Goal: Task Accomplishment & Management: Use online tool/utility

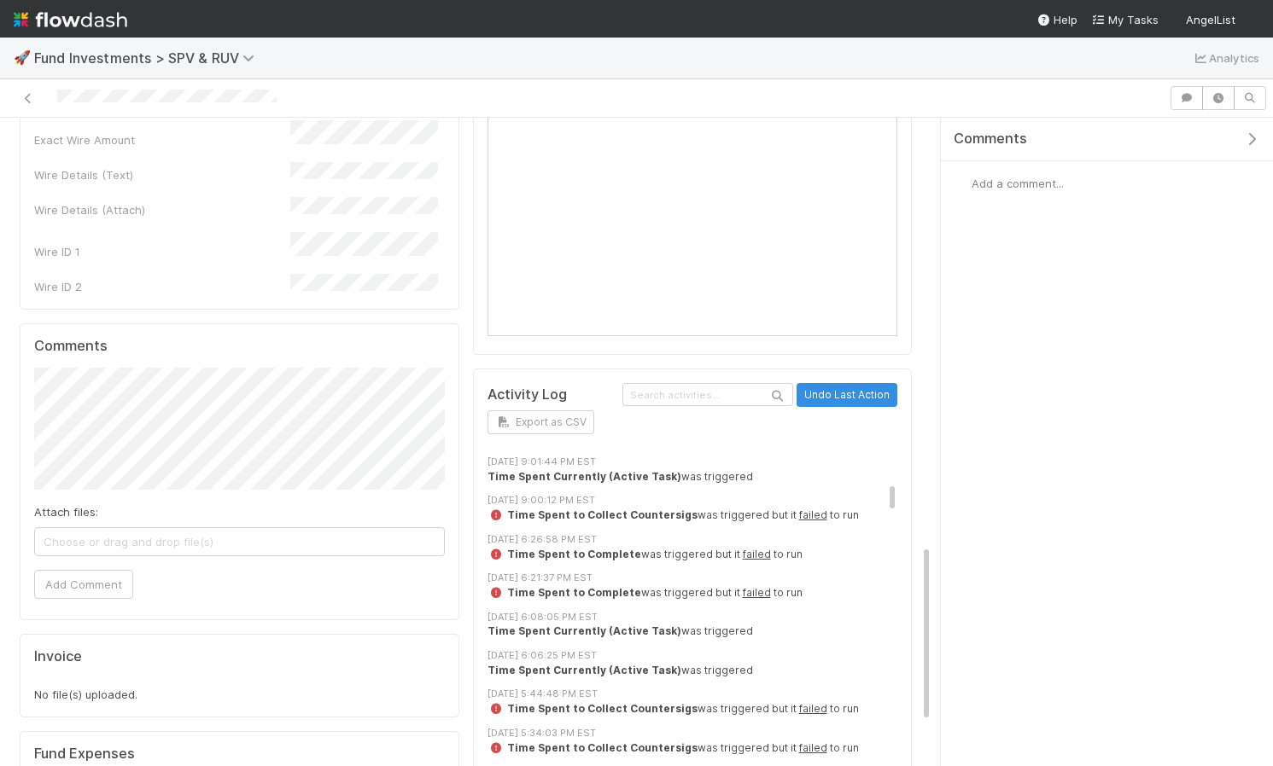
scroll to position [554, 0]
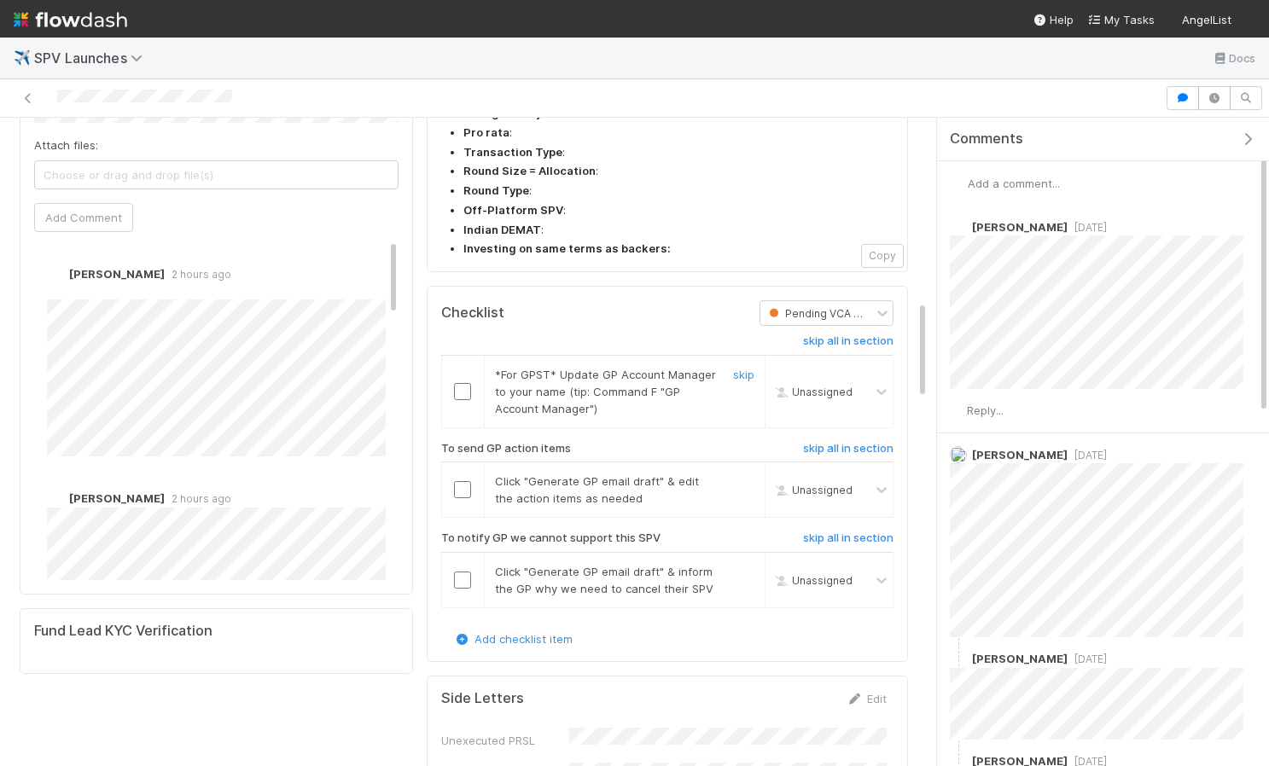
scroll to position [1207, 0]
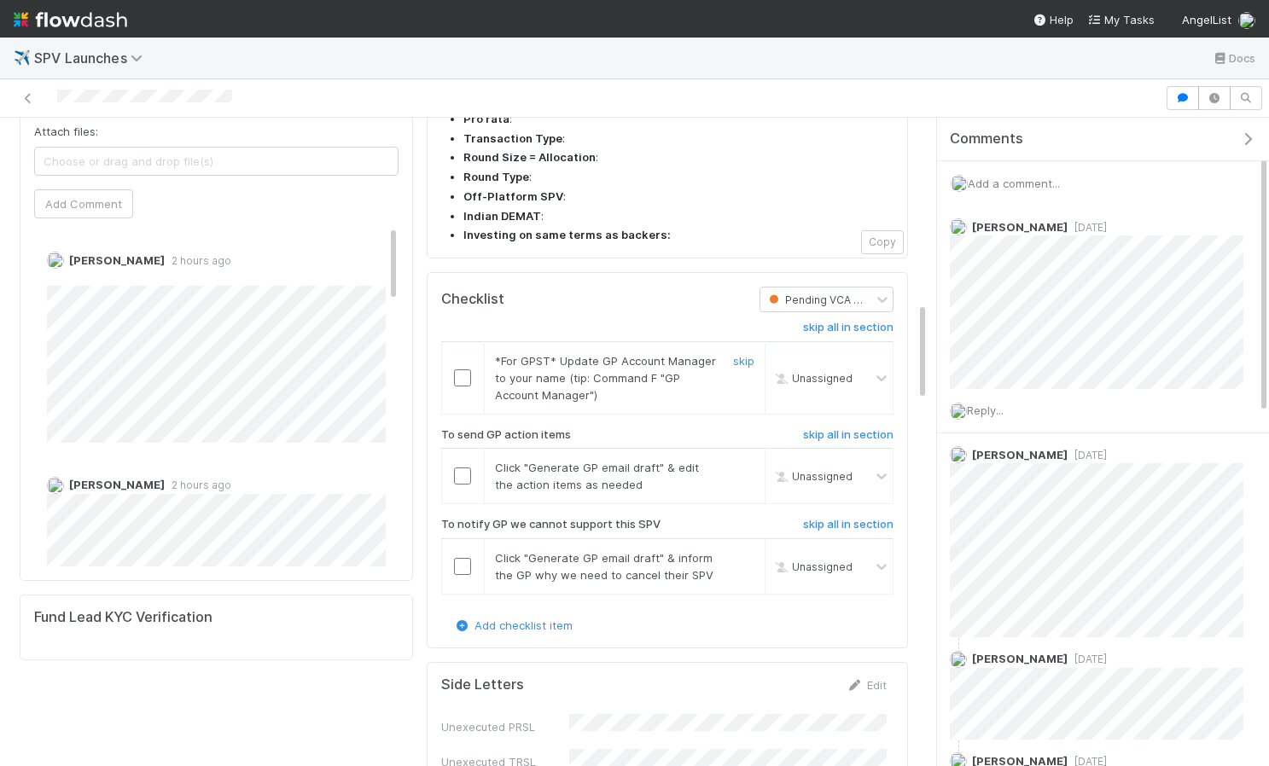
click at [468, 370] on input "checkbox" at bounding box center [462, 378] width 17 height 17
click at [463, 468] on input "checkbox" at bounding box center [462, 476] width 17 height 17
click at [862, 518] on h6 "skip all in section" at bounding box center [848, 525] width 90 height 14
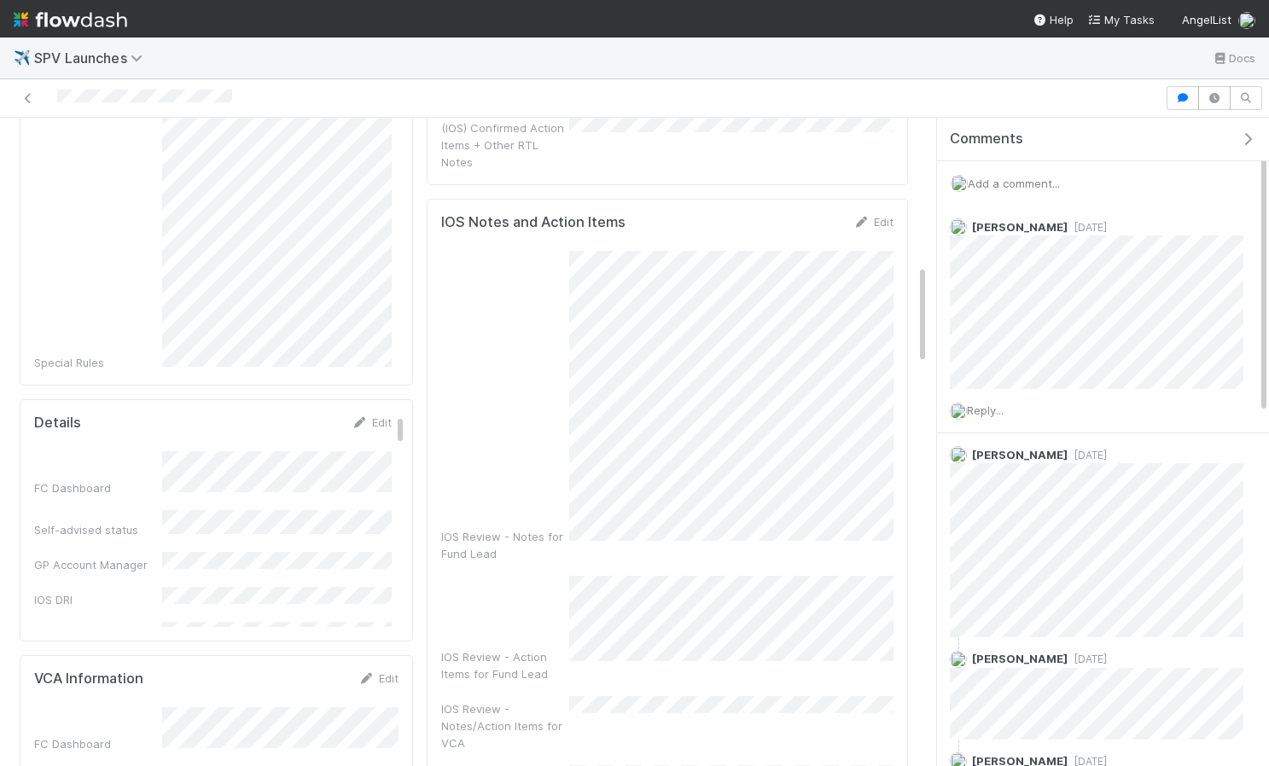
scroll to position [0, 0]
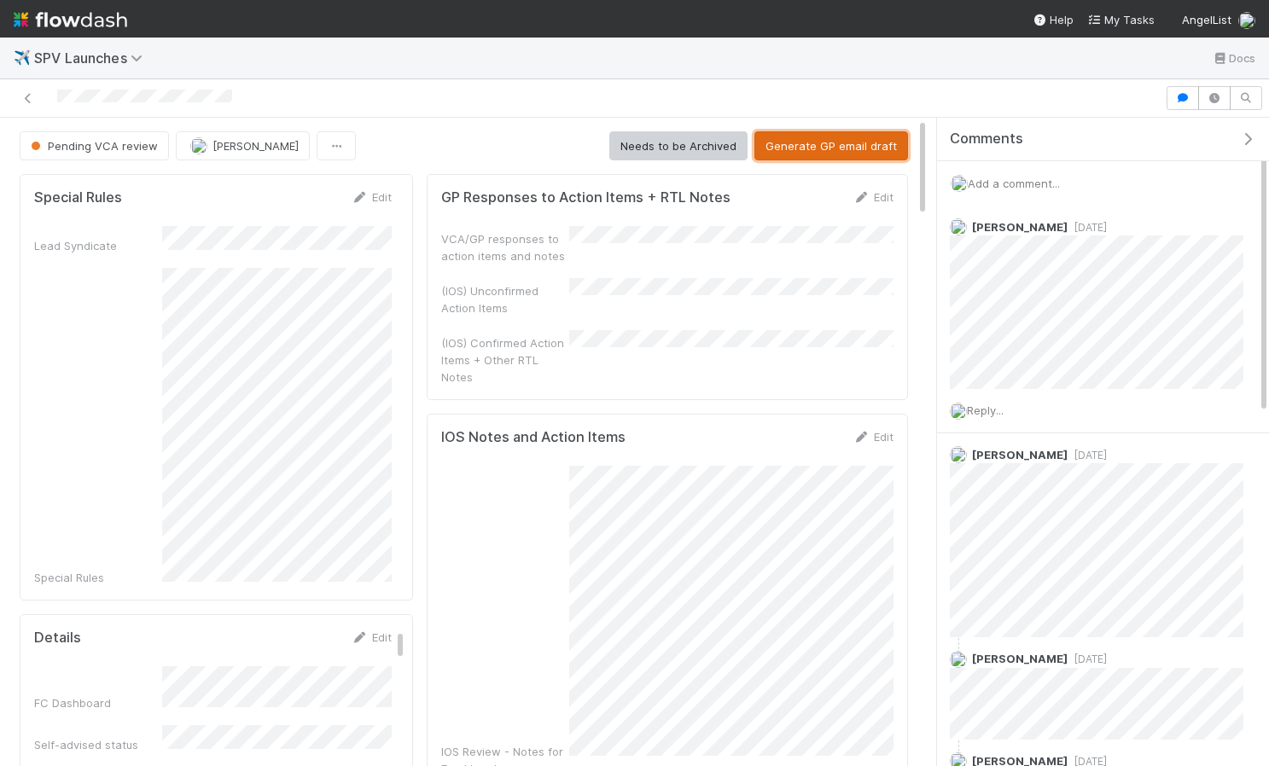
click at [841, 149] on button "Generate GP email draft" at bounding box center [832, 145] width 154 height 29
click at [261, 149] on span "[PERSON_NAME]" at bounding box center [256, 146] width 86 height 14
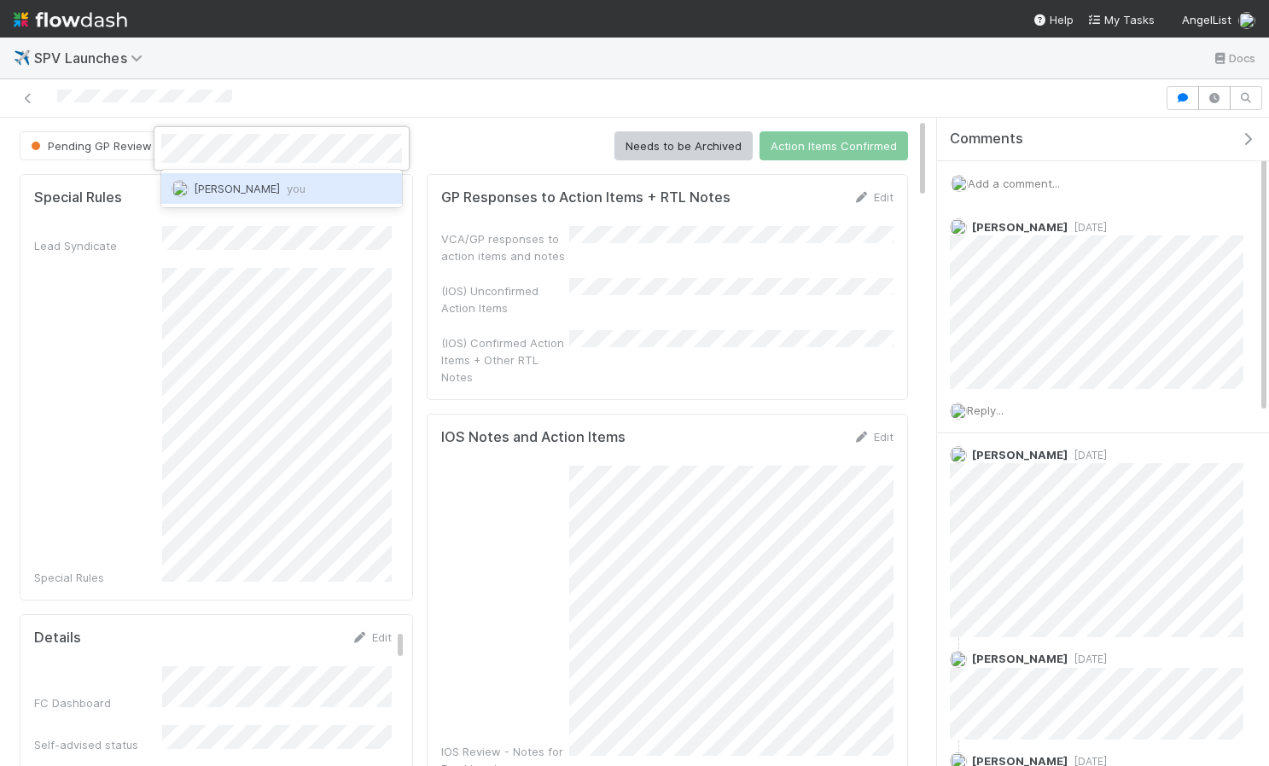
click at [318, 200] on div "Ethan Braren you" at bounding box center [281, 188] width 241 height 31
click at [871, 200] on link "Edit" at bounding box center [874, 197] width 40 height 14
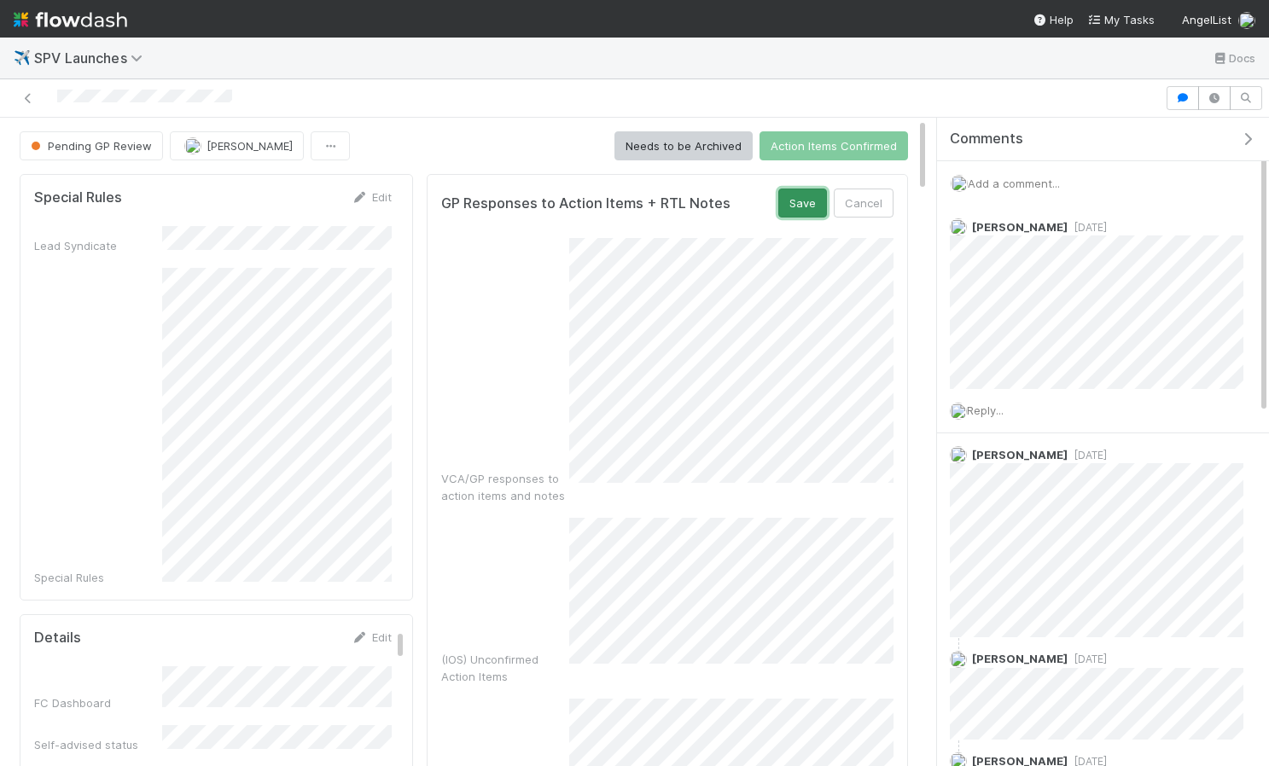
click at [796, 208] on button "Save" at bounding box center [802, 203] width 49 height 29
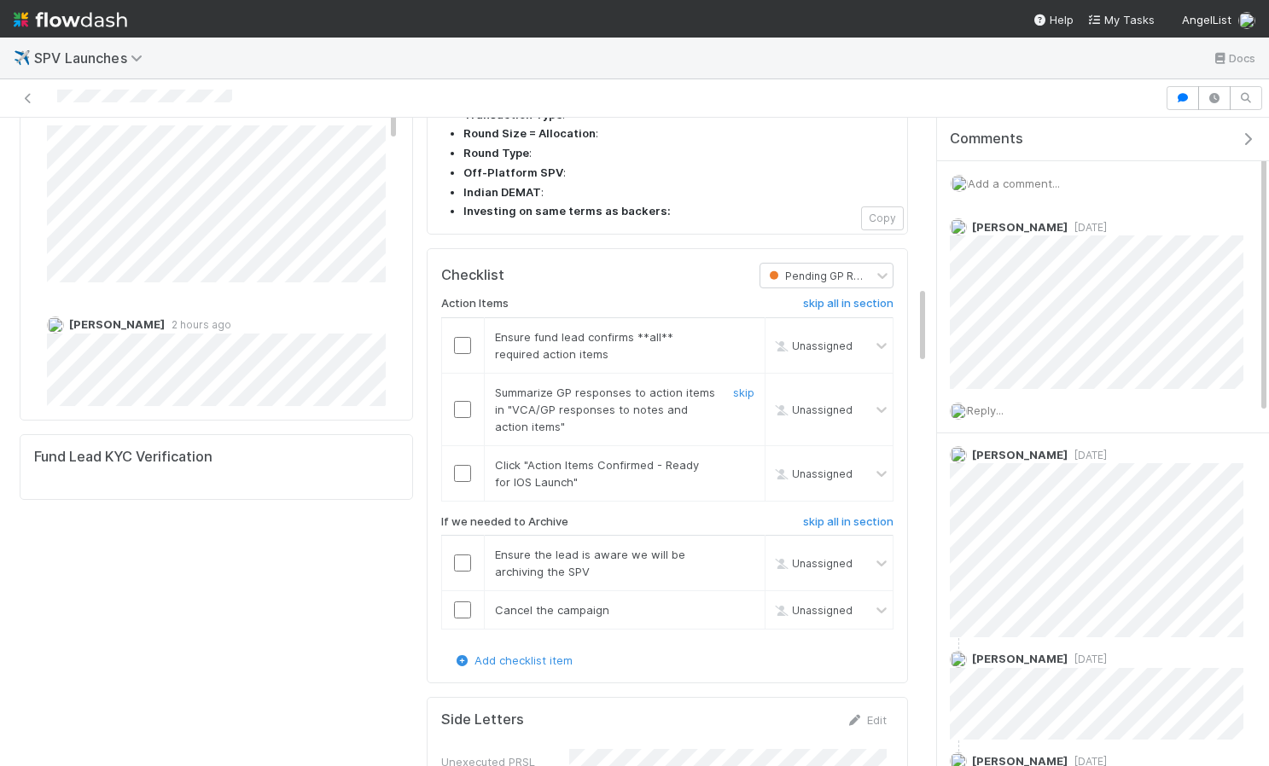
scroll to position [1470, 0]
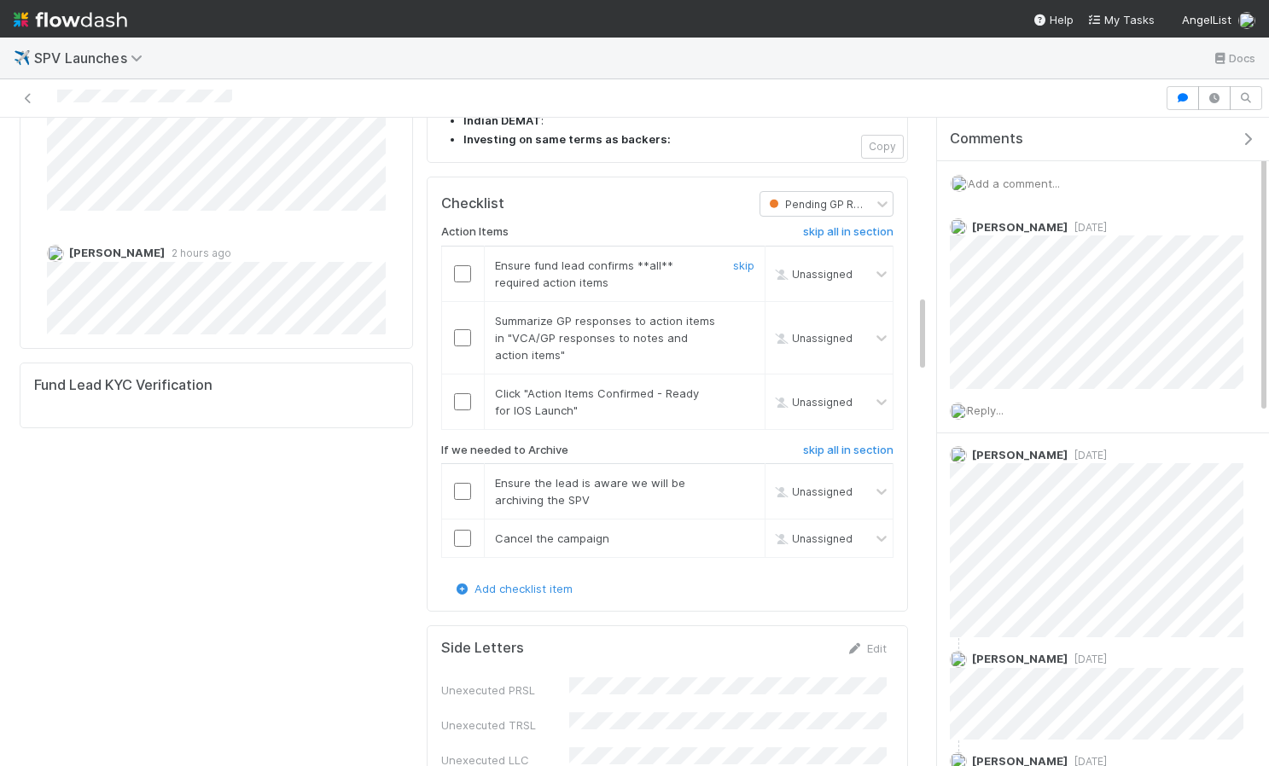
click at [468, 265] on input "checkbox" at bounding box center [462, 273] width 17 height 17
click at [463, 329] on input "checkbox" at bounding box center [462, 337] width 17 height 17
click at [472, 393] on div at bounding box center [463, 401] width 42 height 17
click at [447, 393] on div at bounding box center [463, 401] width 42 height 17
click at [468, 393] on input "checkbox" at bounding box center [462, 401] width 17 height 17
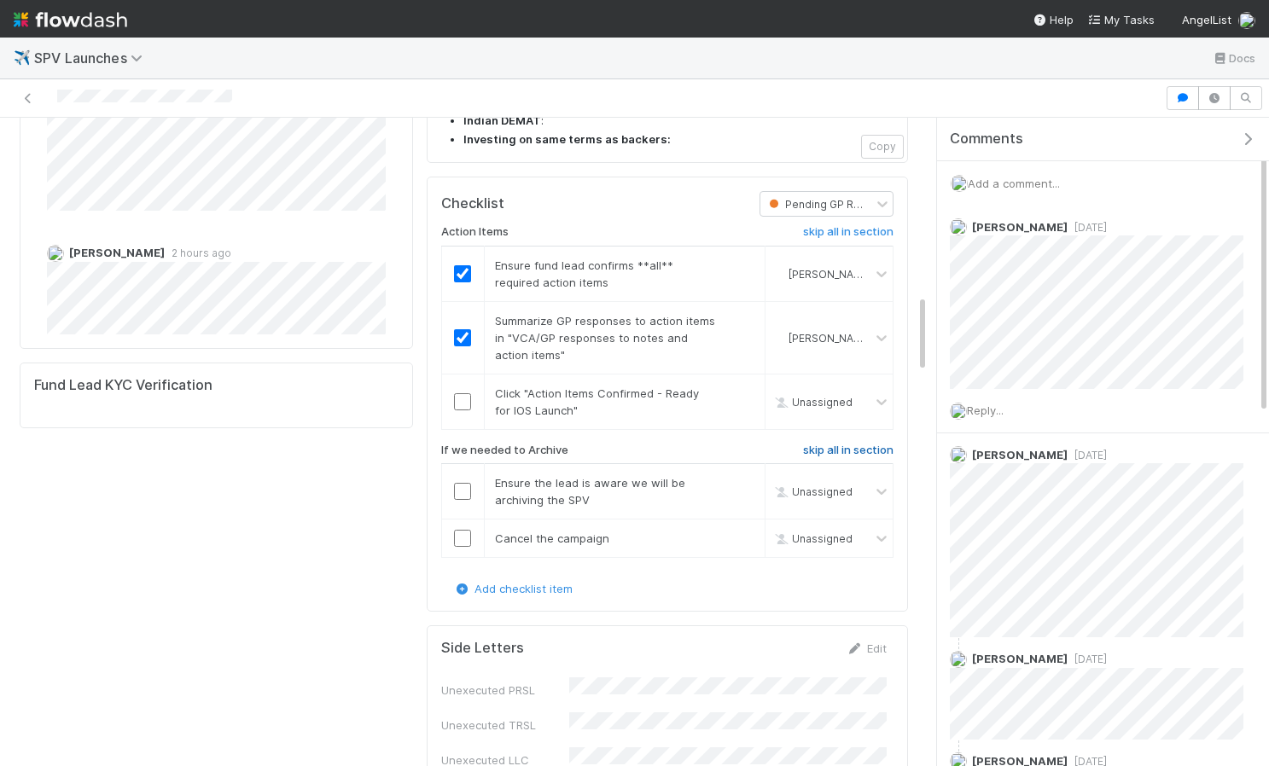
click at [823, 444] on h6 "skip all in section" at bounding box center [848, 451] width 90 height 14
click at [448, 393] on div at bounding box center [463, 401] width 42 height 17
click at [463, 393] on input "checkbox" at bounding box center [462, 401] width 17 height 17
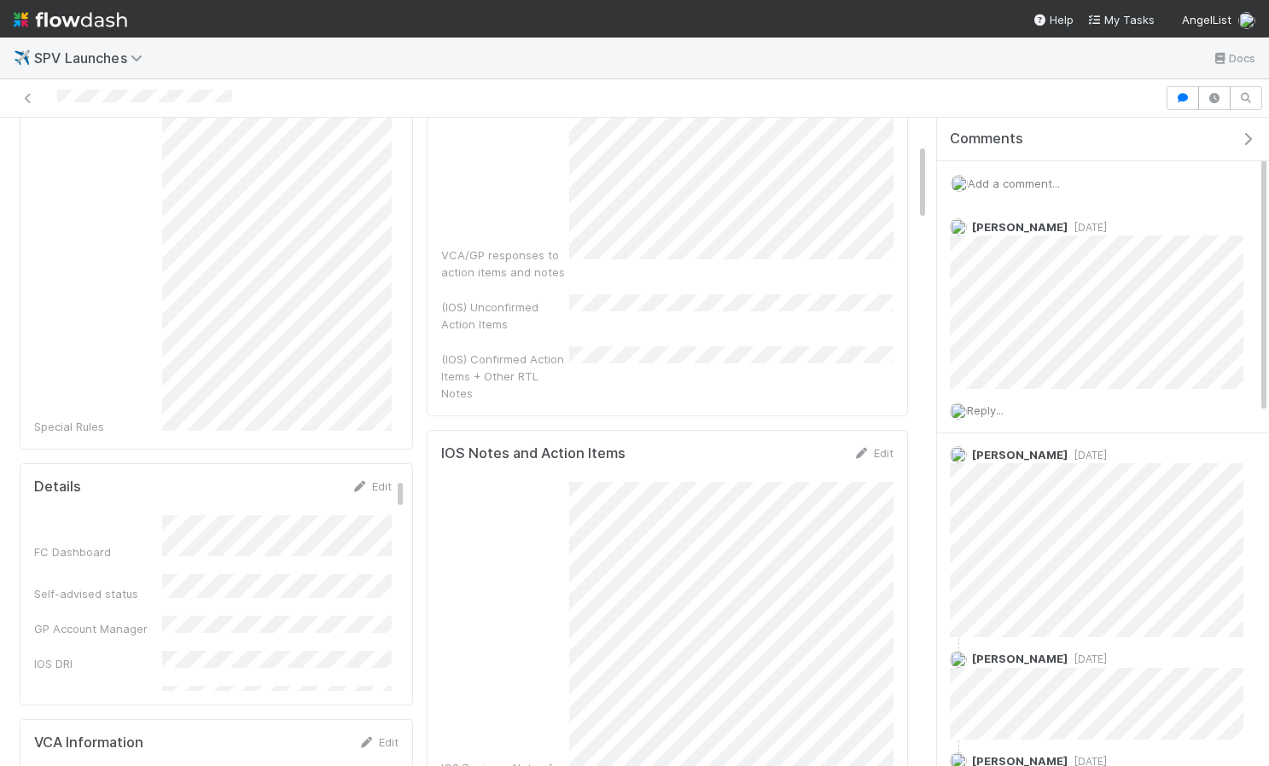
scroll to position [0, 0]
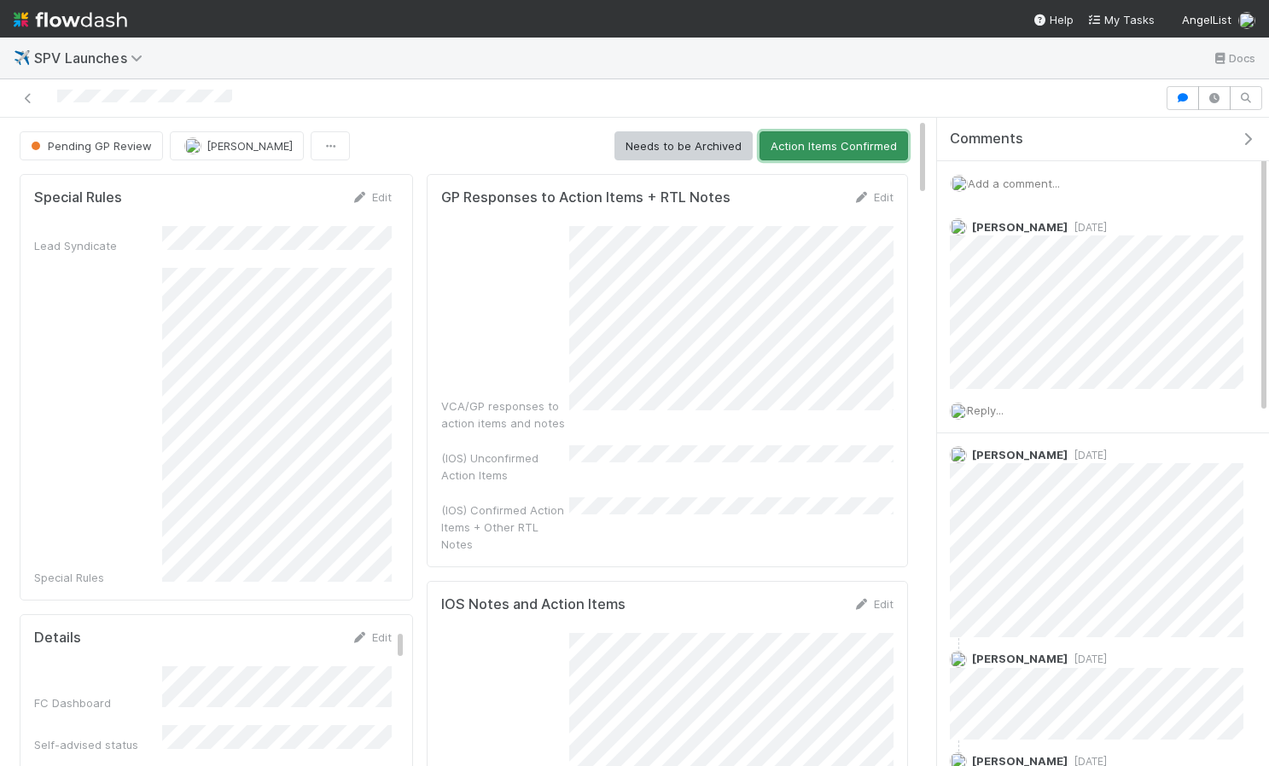
click at [831, 143] on button "Action Items Confirmed" at bounding box center [834, 145] width 149 height 29
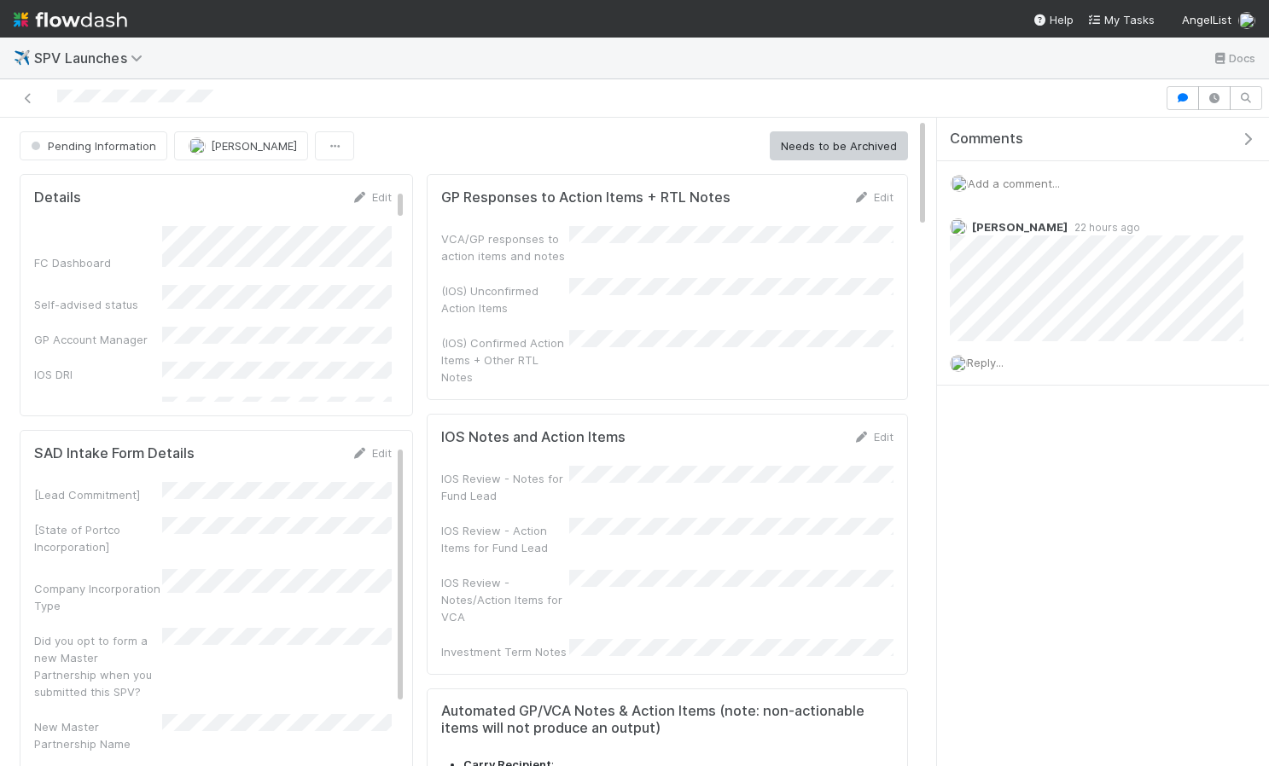
click at [84, 149] on div "Pending Information" at bounding box center [97, 145] width 154 height 29
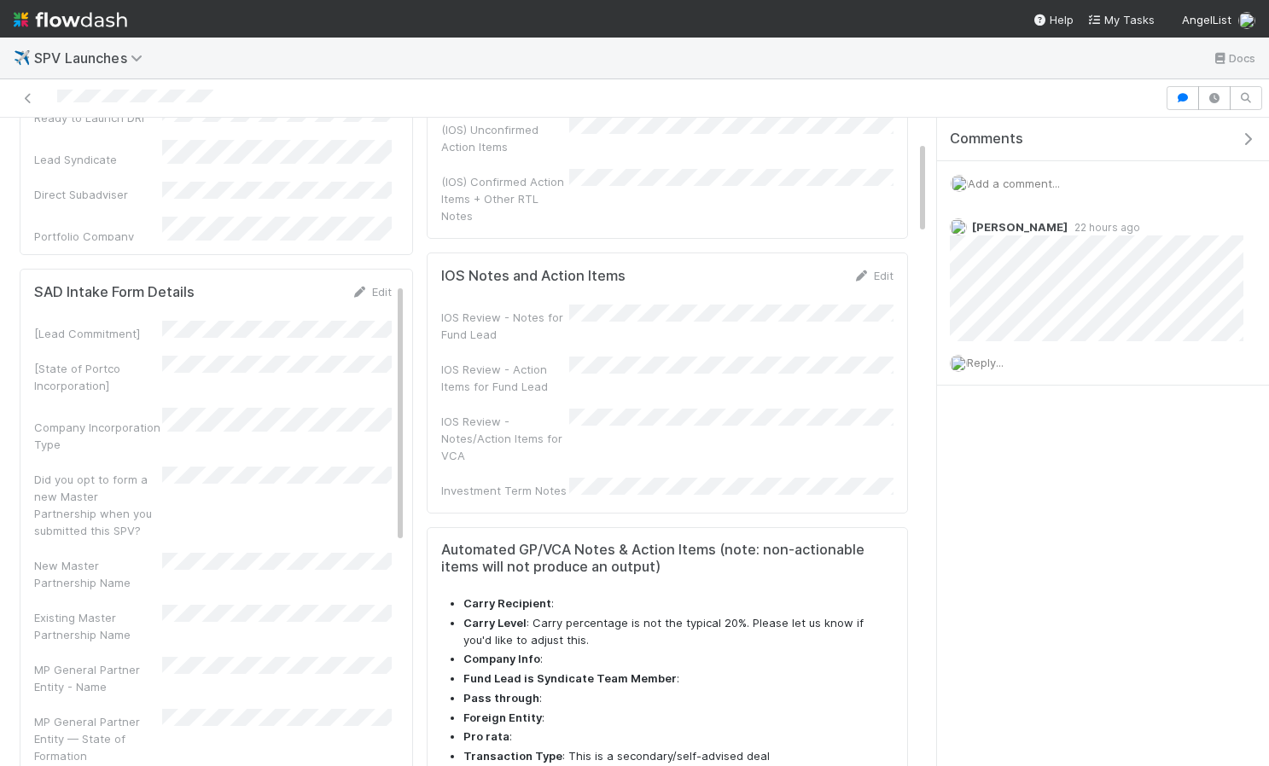
scroll to position [162, 0]
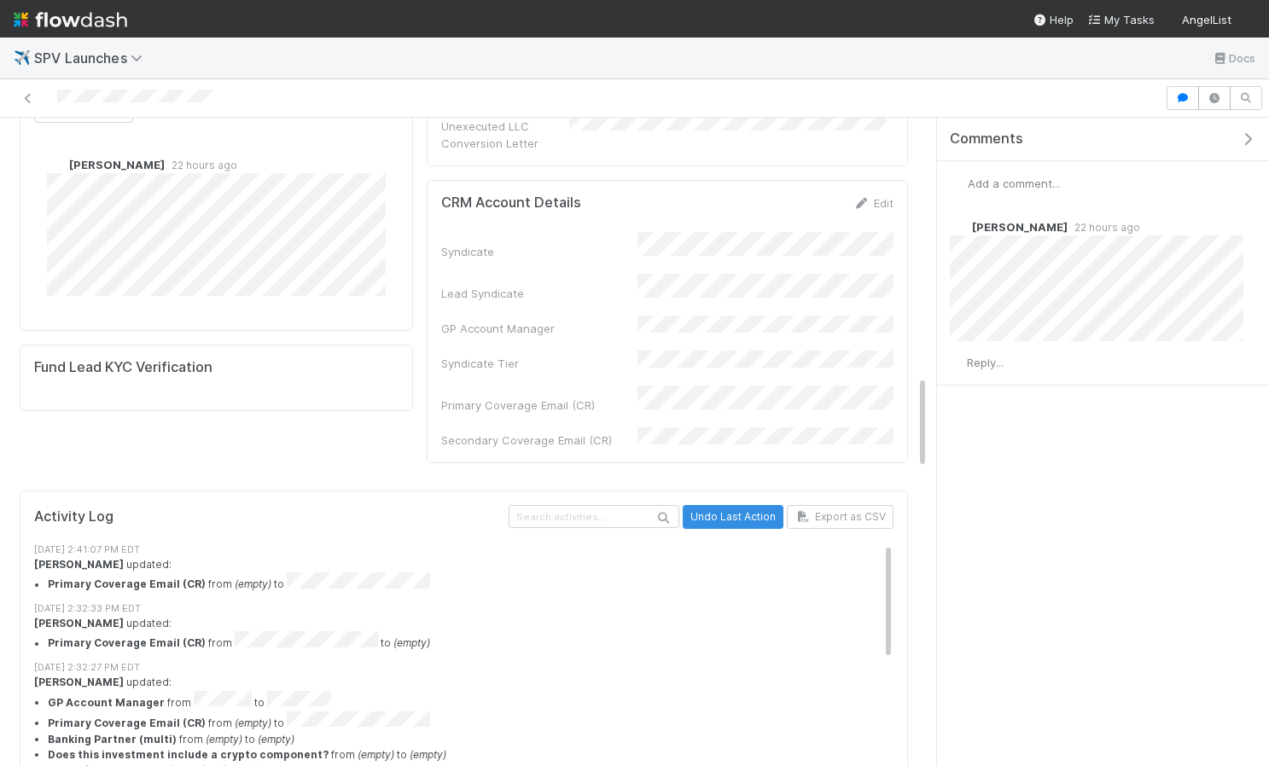
scroll to position [1817, 0]
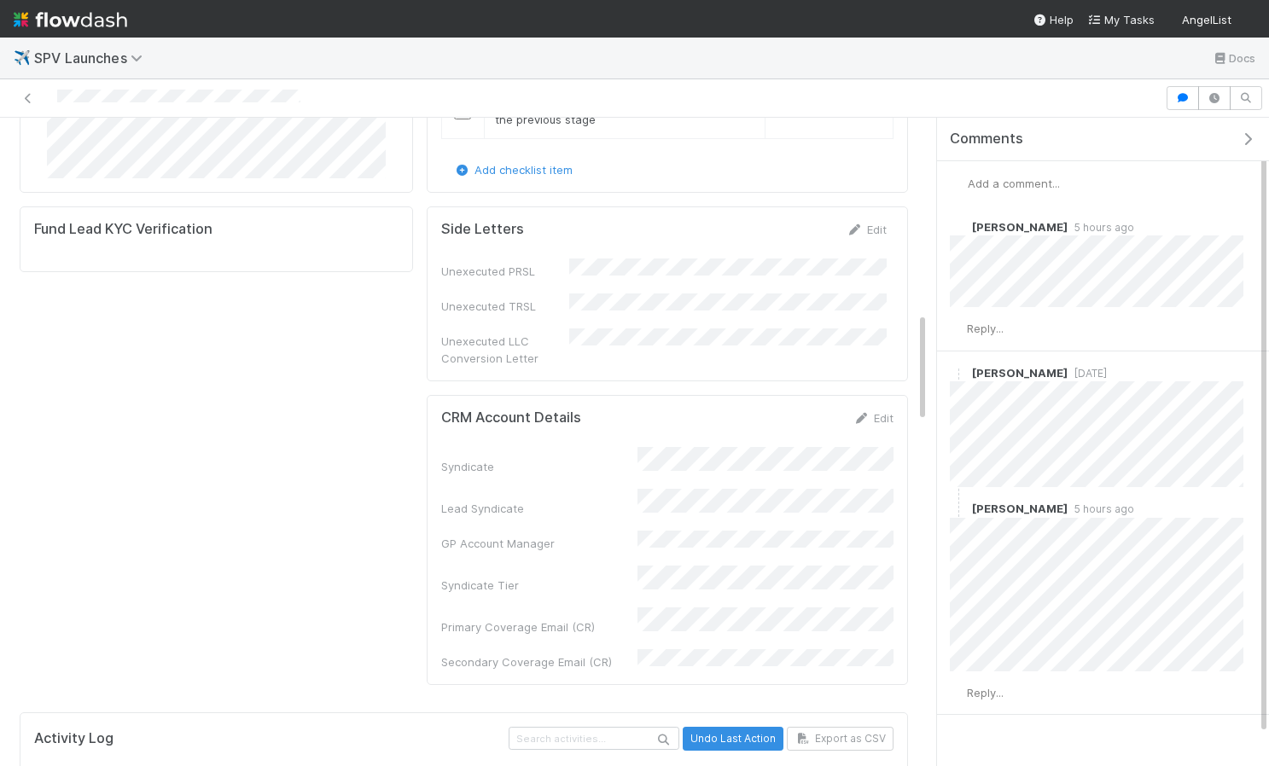
scroll to position [1139, 0]
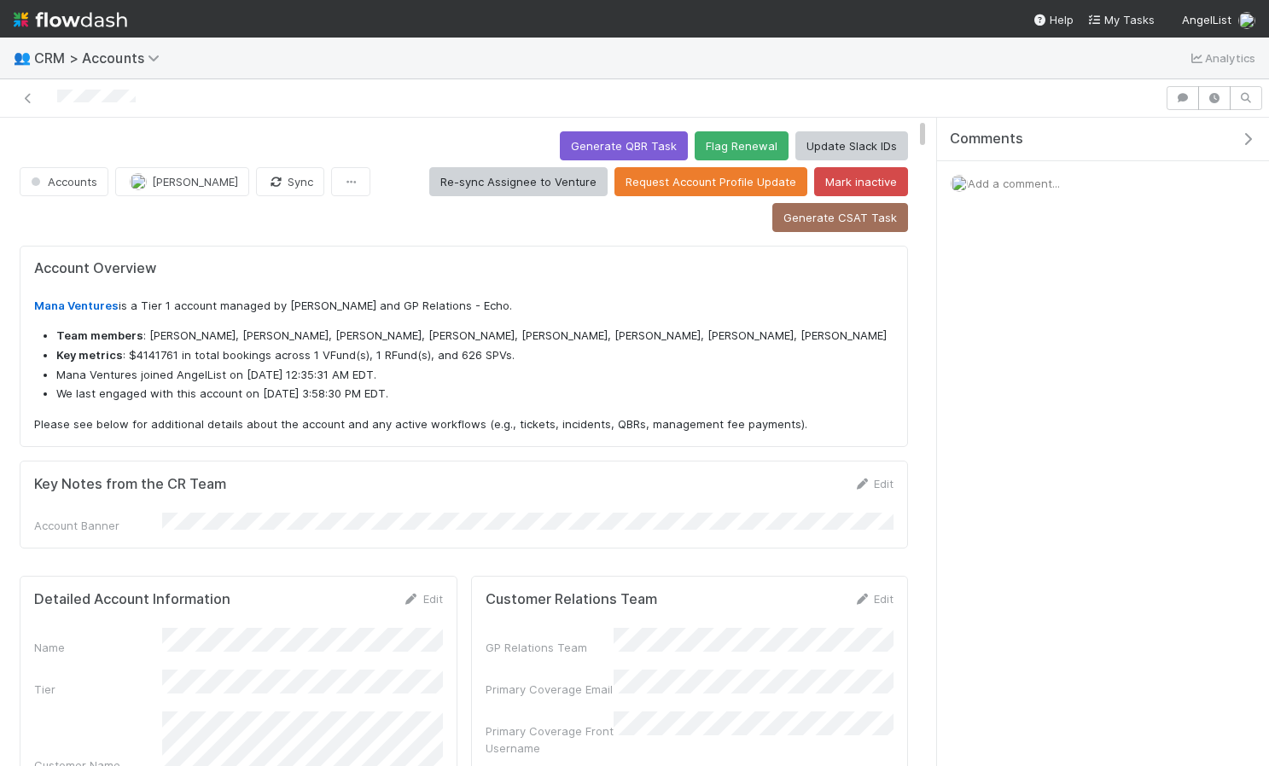
scroll to position [347, 408]
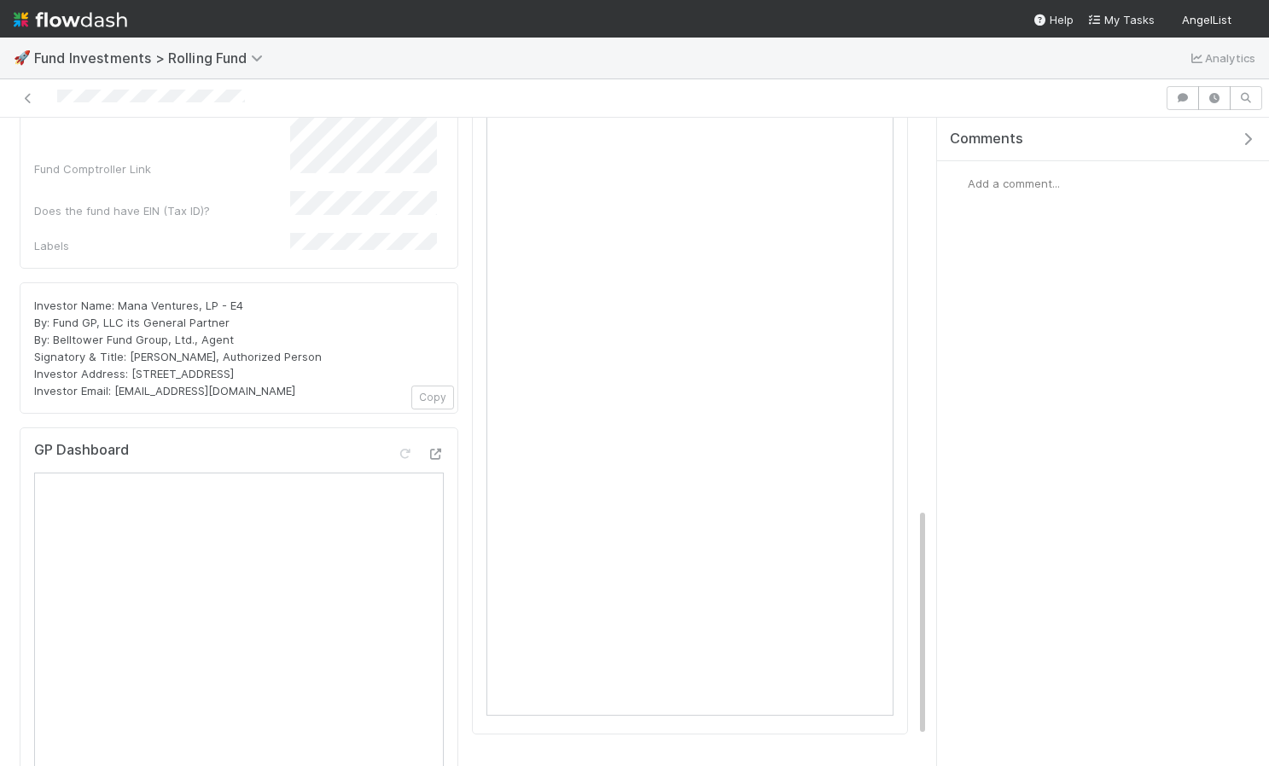
scroll to position [1110, 0]
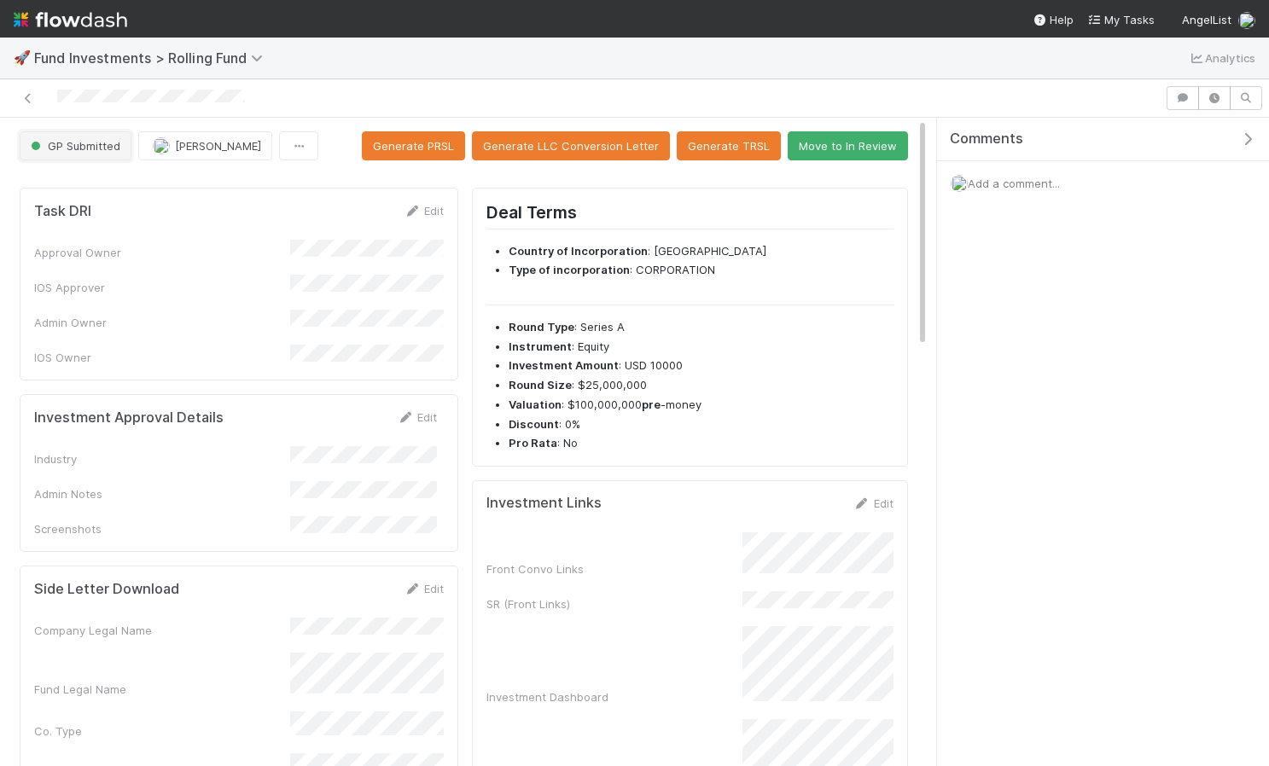
click at [90, 148] on span "GP Submitted" at bounding box center [73, 146] width 93 height 14
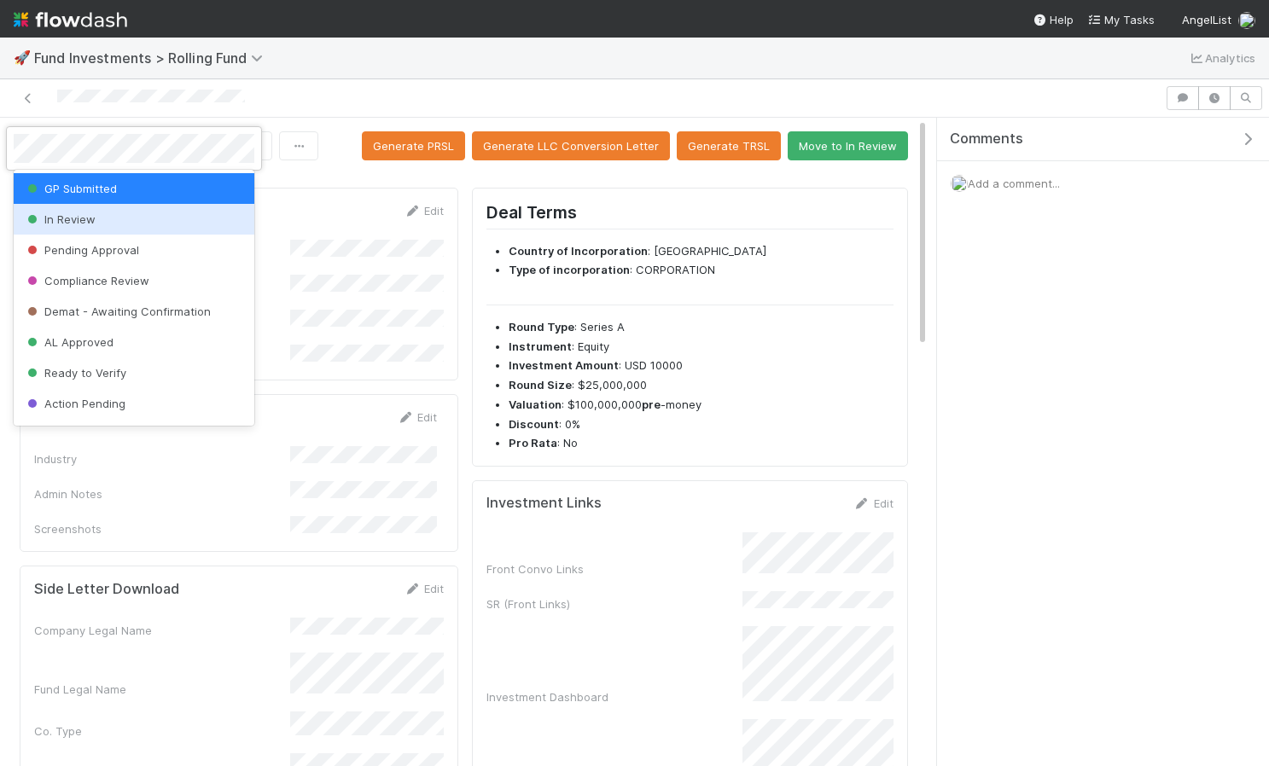
click at [333, 174] on div at bounding box center [634, 383] width 1269 height 766
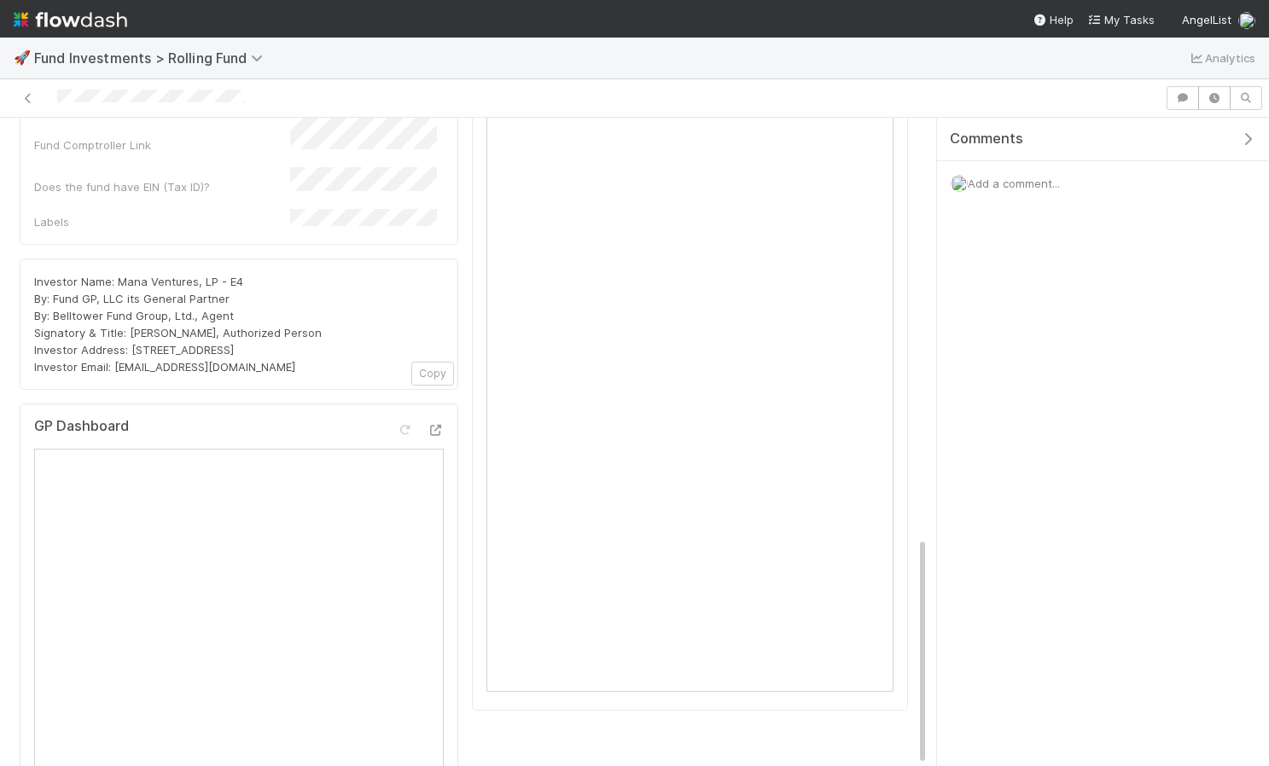
scroll to position [1184, 0]
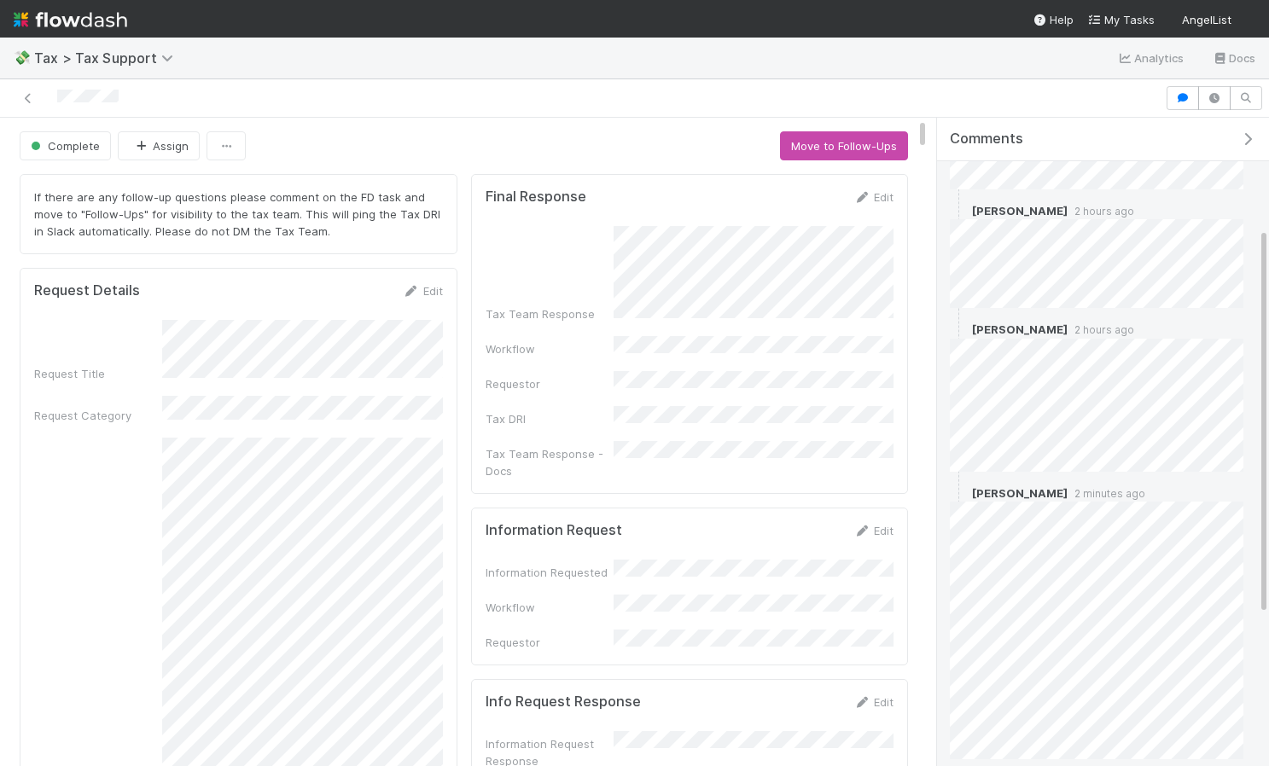
scroll to position [435, 0]
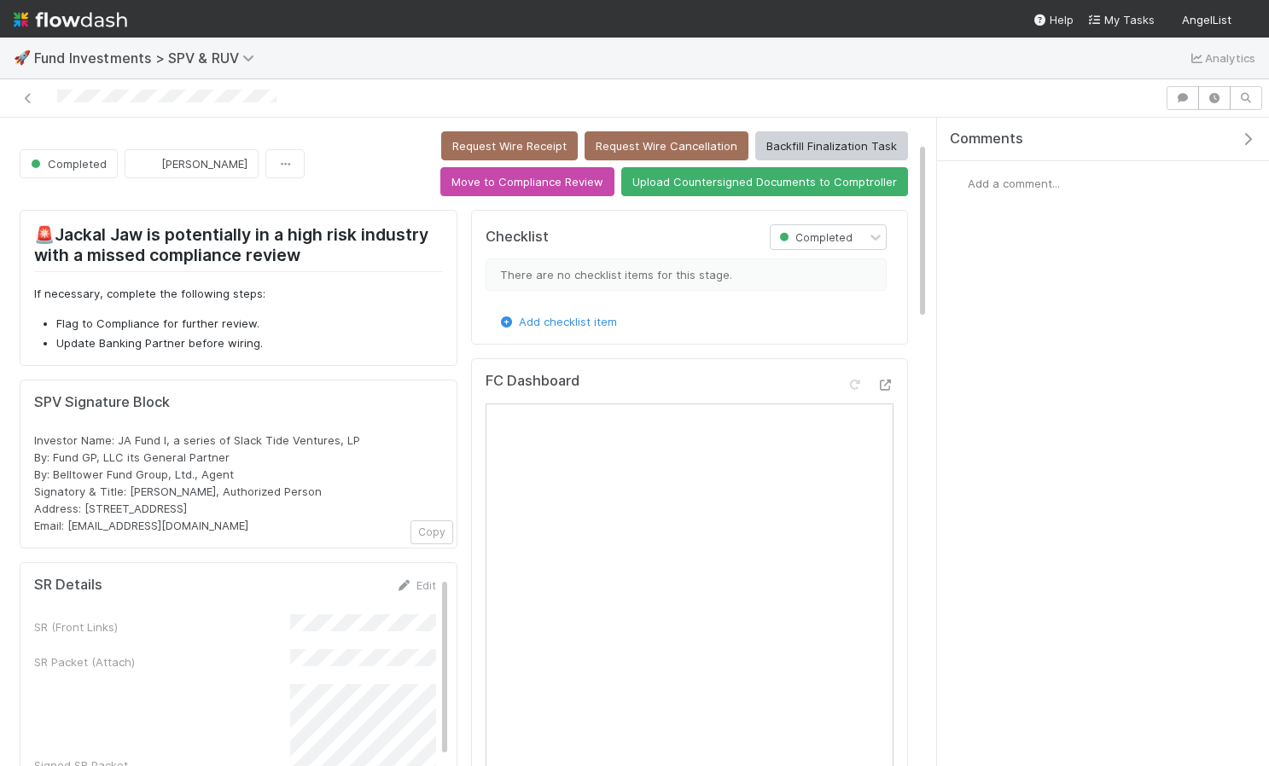
scroll to position [92, 0]
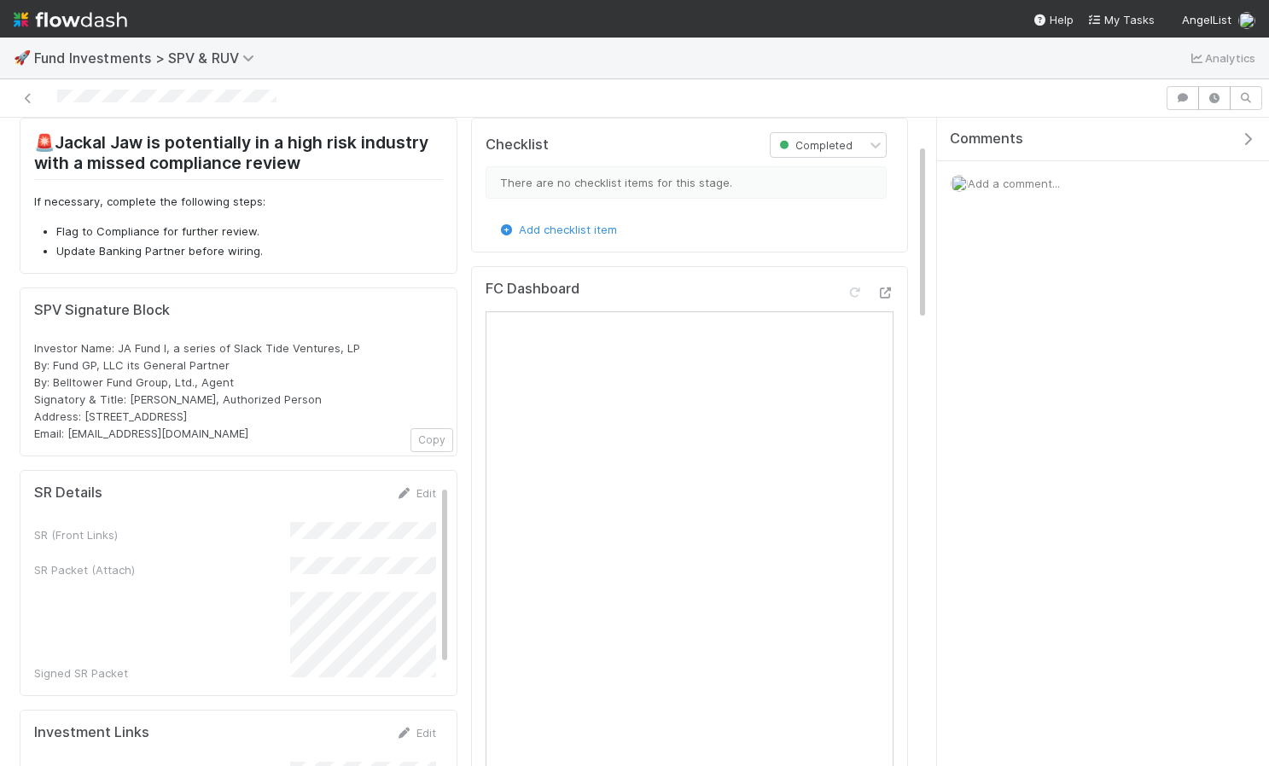
drag, startPoint x: 218, startPoint y: 438, endPoint x: 114, endPoint y: 382, distance: 118.4
click at [108, 382] on div "Investor Name: JA Fund I, a series of Slack Tide Ventures, LP By: Fund GP, LLC …" at bounding box center [238, 391] width 409 height 102
click at [114, 382] on span "Investor Name: JA Fund I, a series of Slack Tide Ventures, LP By: Fund GP, LLC …" at bounding box center [197, 390] width 326 height 99
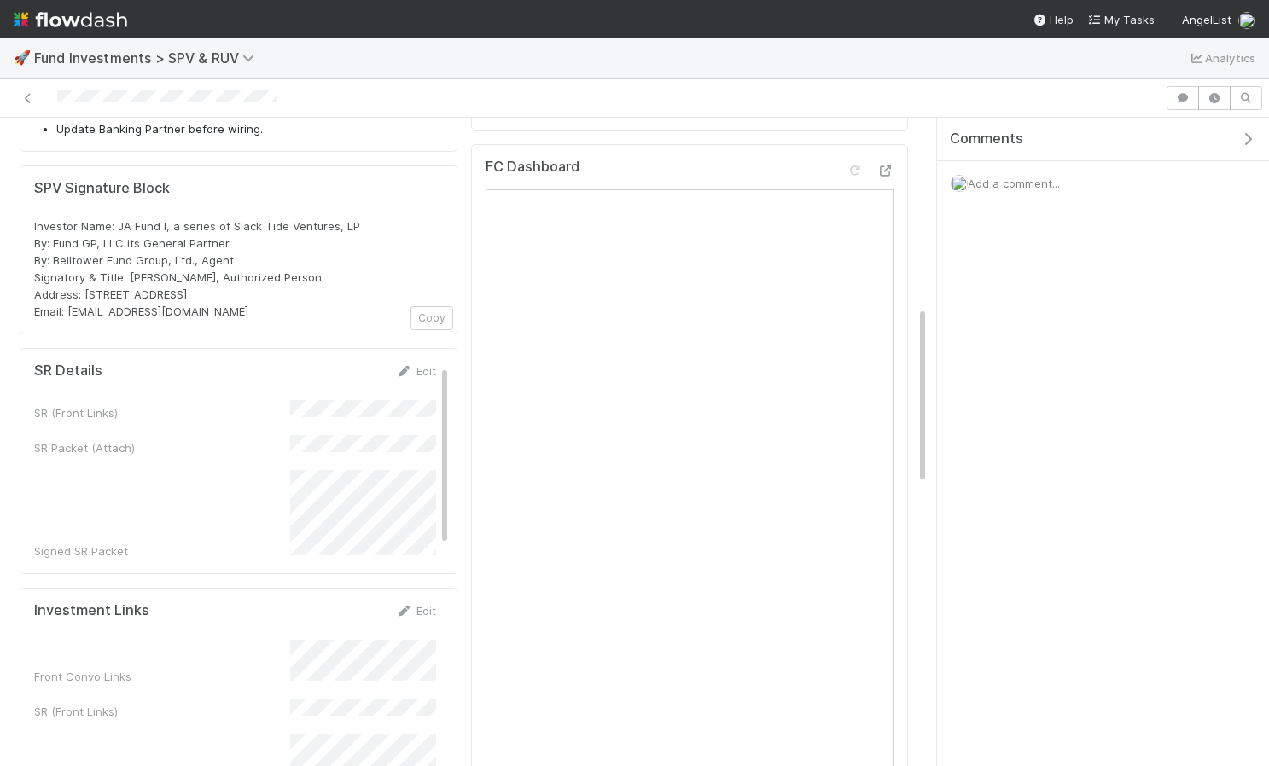
scroll to position [0, 0]
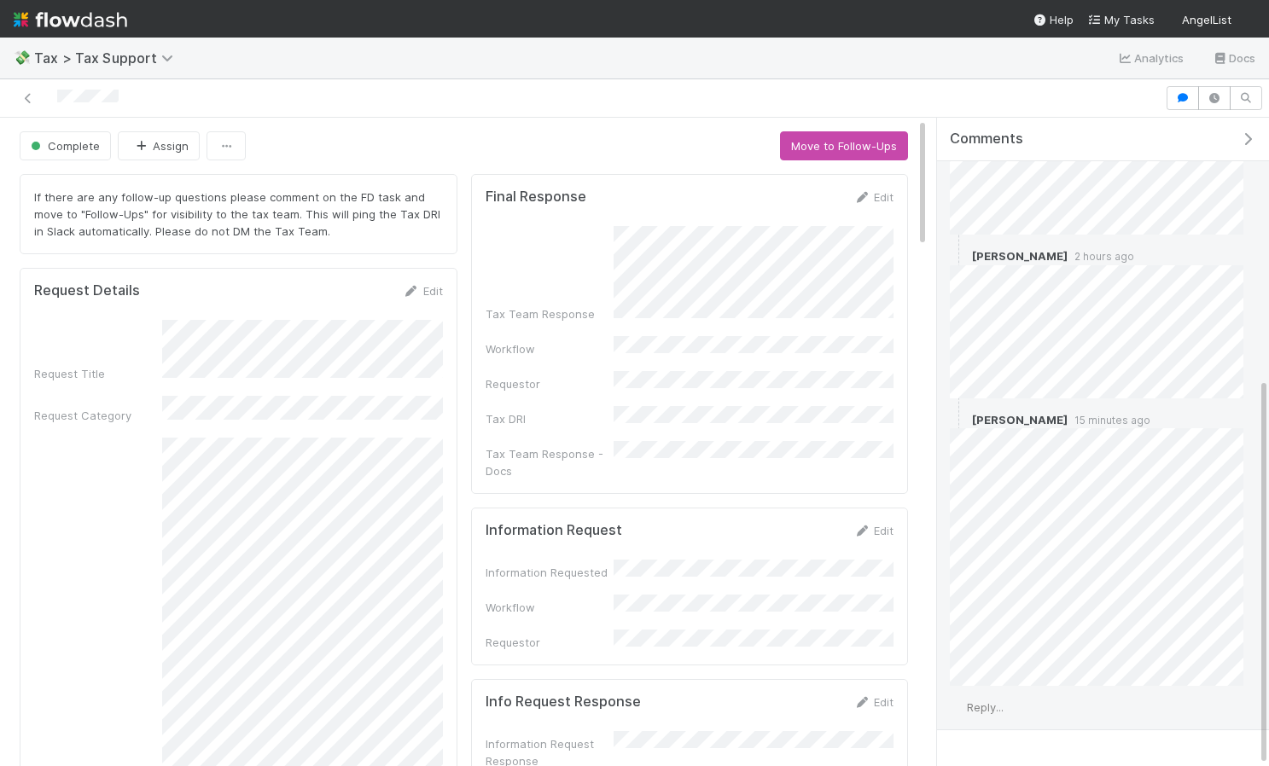
scroll to position [435, 0]
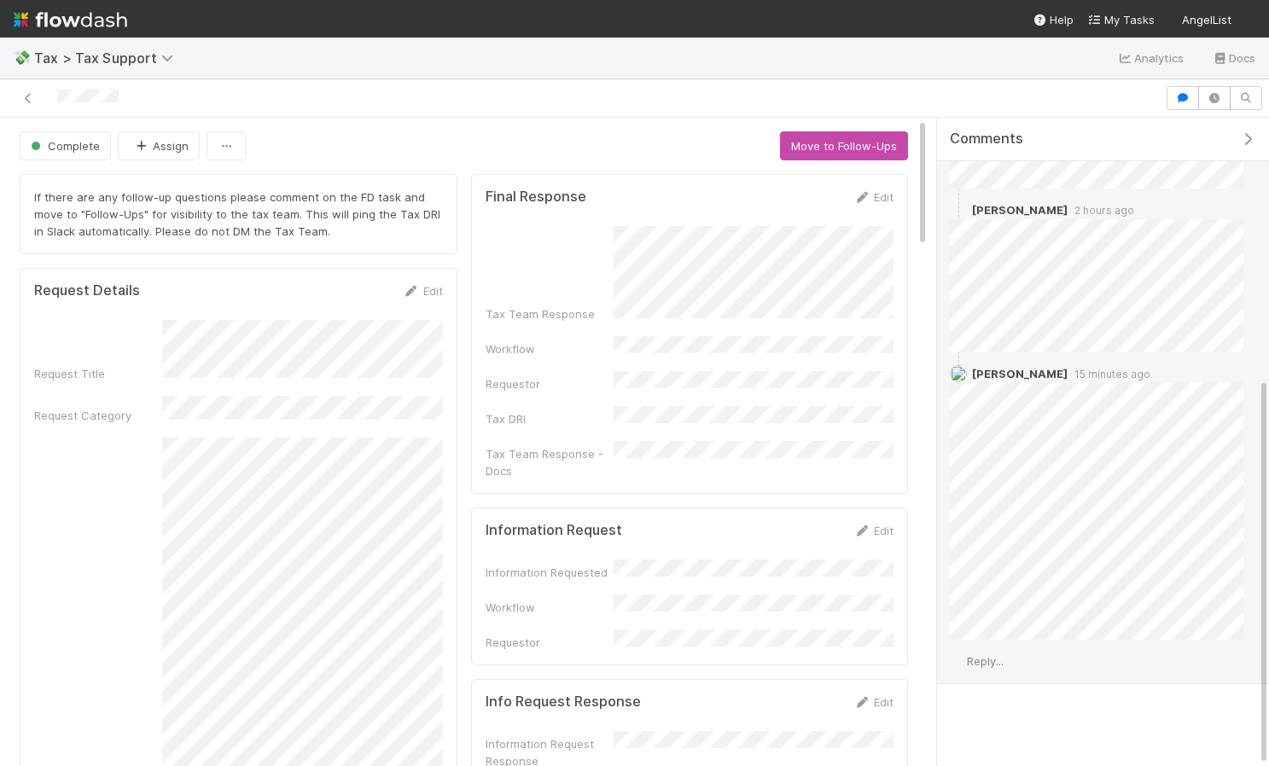
click at [1004, 655] on span "Reply..." at bounding box center [985, 662] width 37 height 14
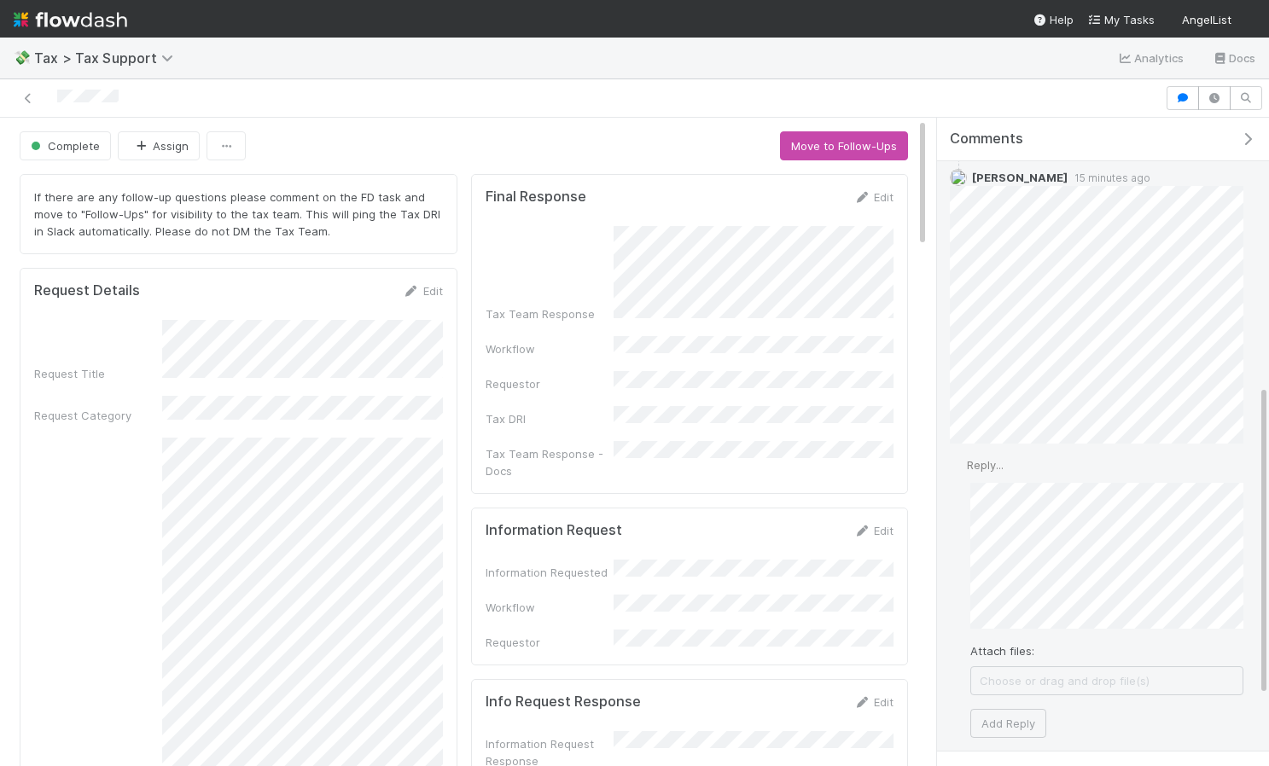
scroll to position [699, 0]
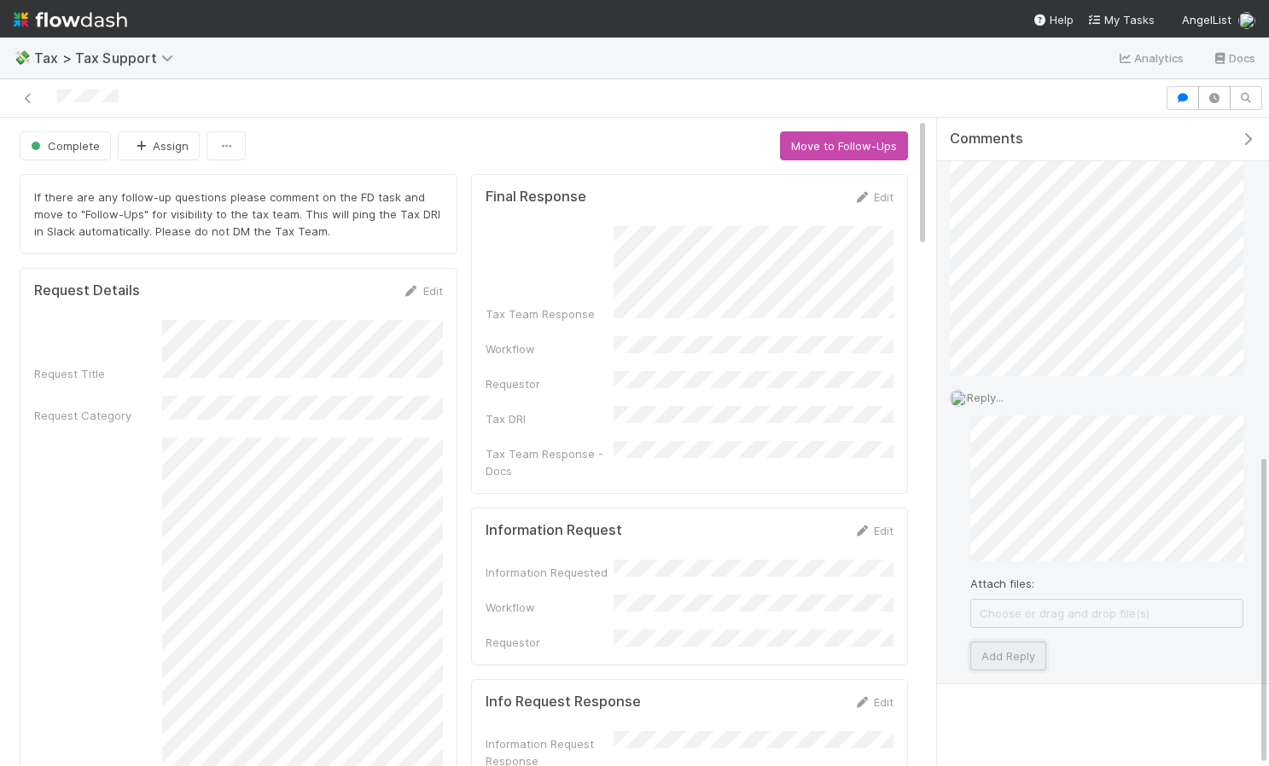
click at [1021, 651] on button "Add Reply" at bounding box center [1008, 656] width 76 height 29
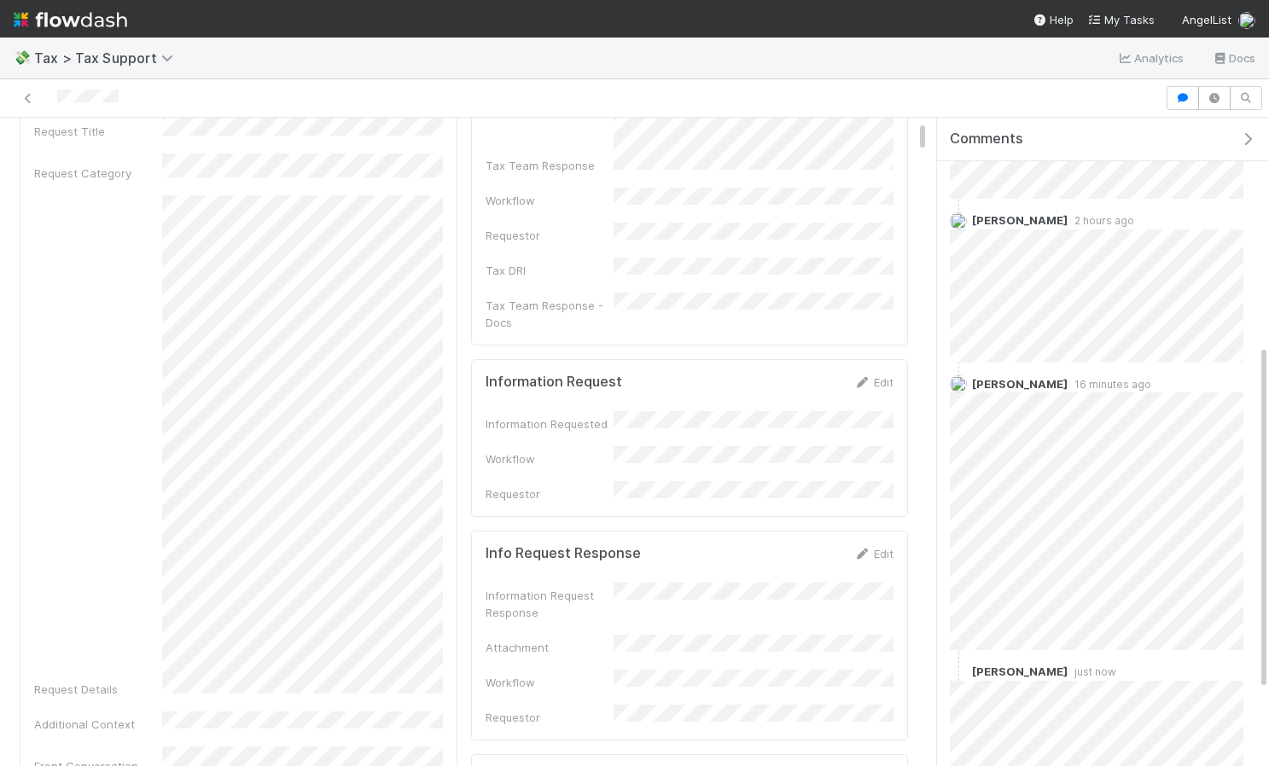
scroll to position [147, 0]
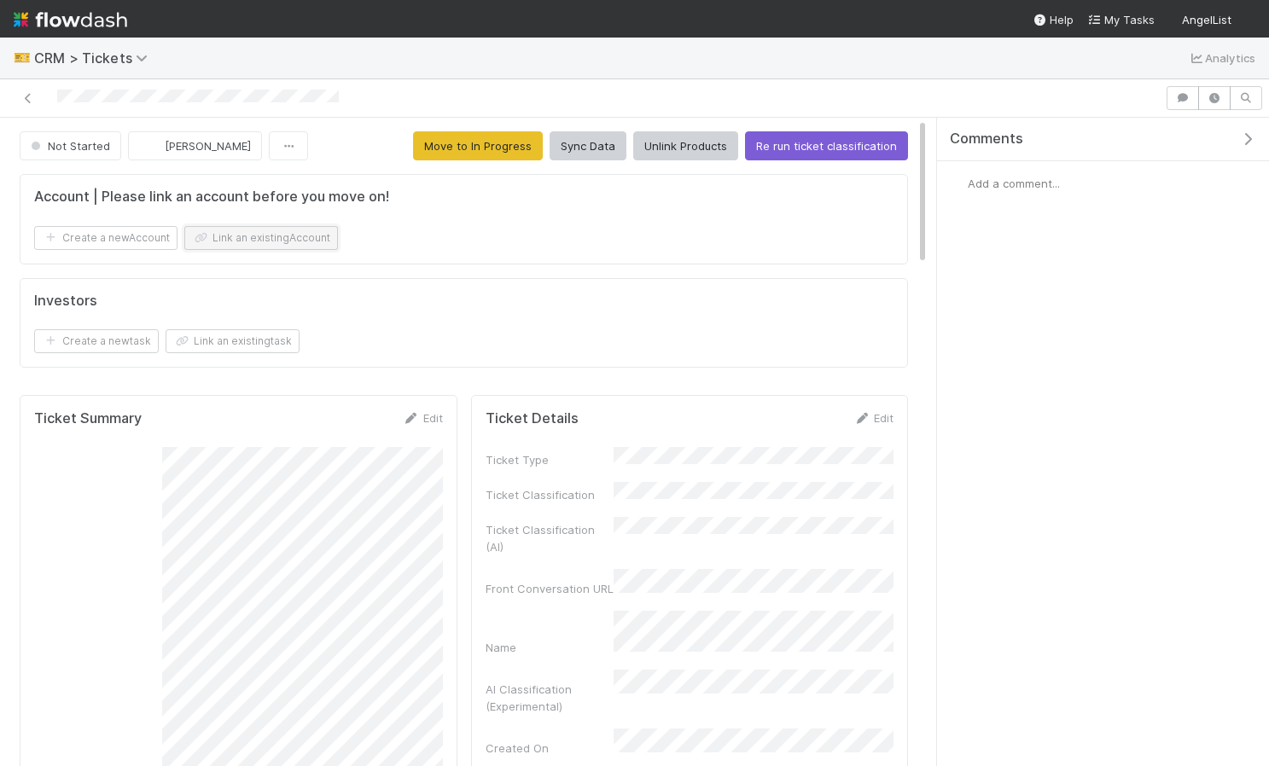
click at [265, 246] on button "Link an existing Account" at bounding box center [261, 238] width 154 height 24
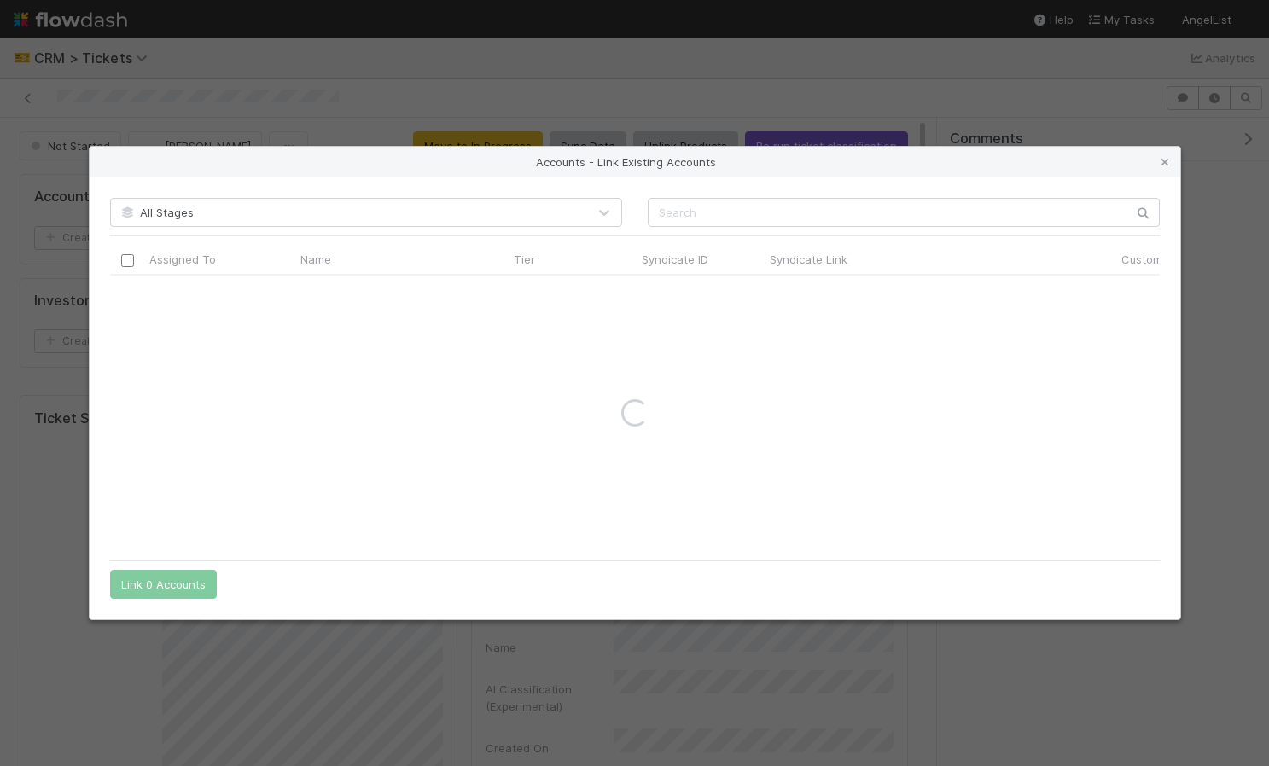
click at [776, 239] on div "All Stages Assigned To Name Tier Syndicate ID Syndicate Link Customer Name Cust…" at bounding box center [635, 398] width 1091 height 441
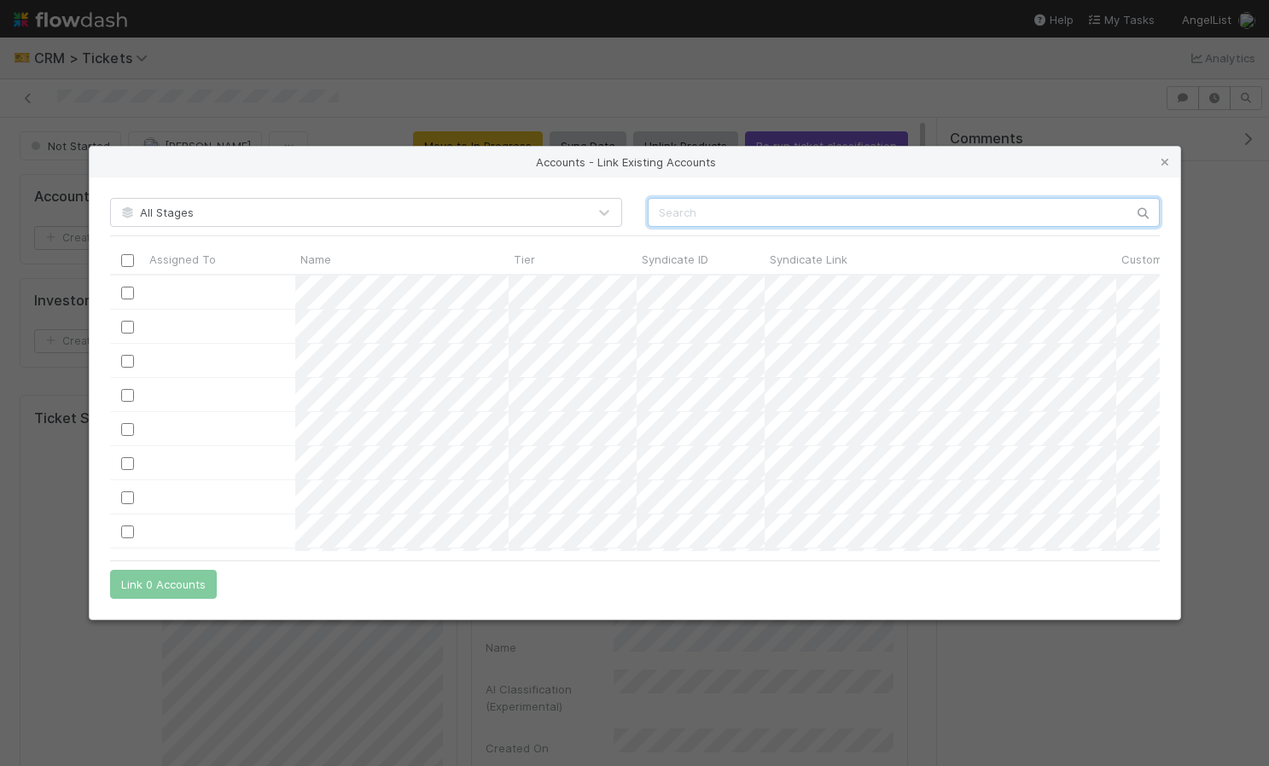
click at [739, 214] on input "text" at bounding box center [904, 212] width 512 height 29
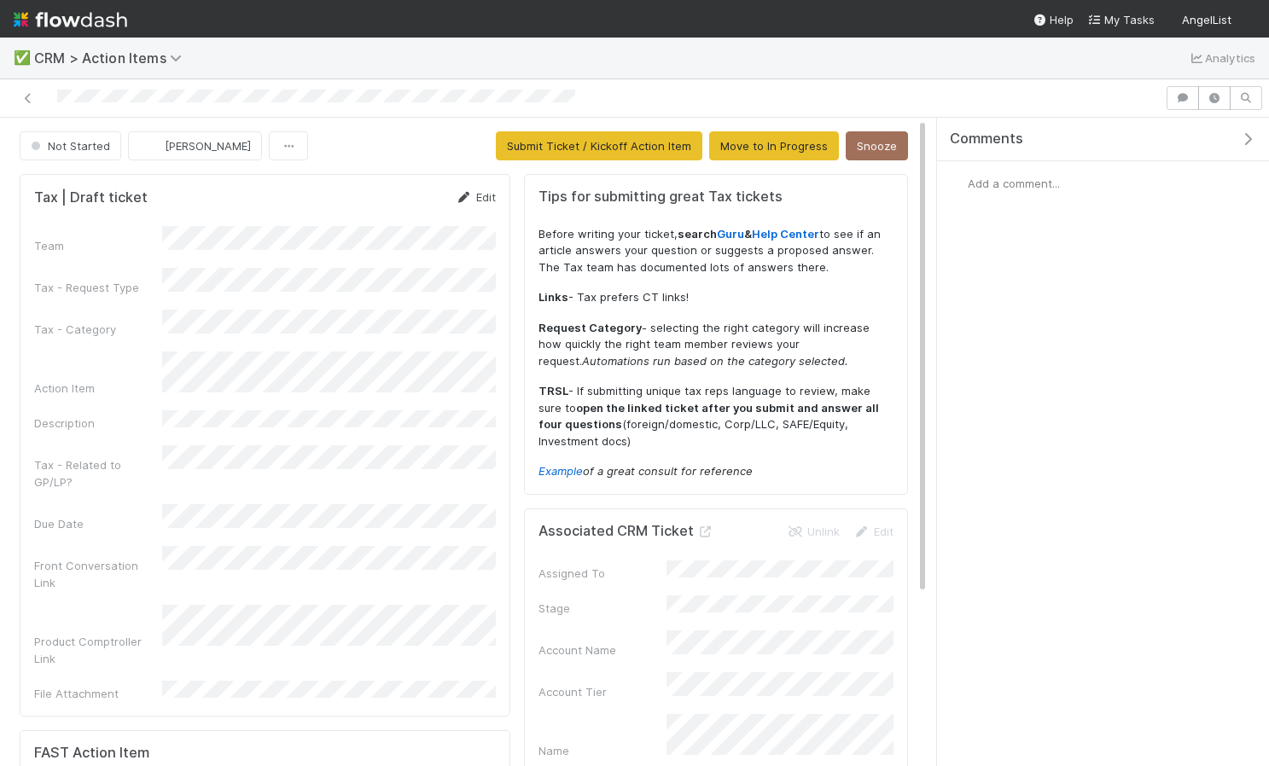
click at [463, 197] on icon at bounding box center [464, 197] width 17 height 11
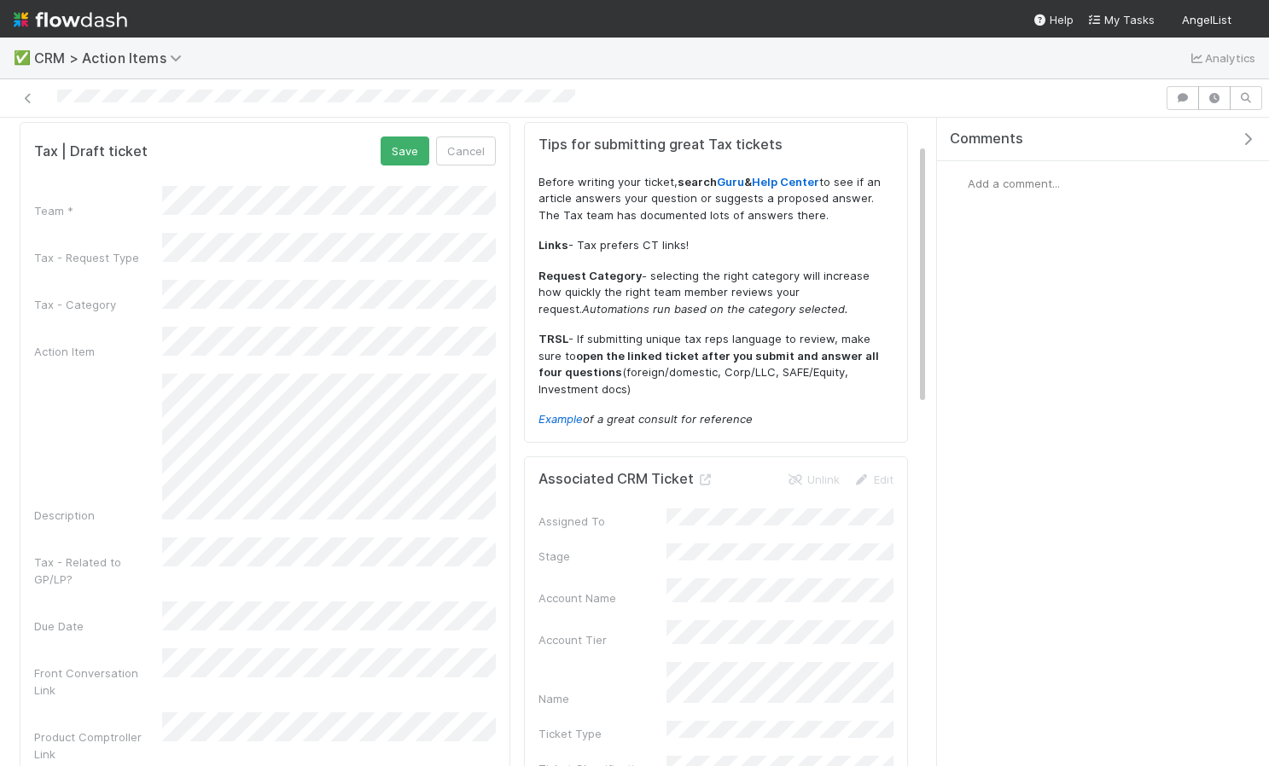
scroll to position [32, 0]
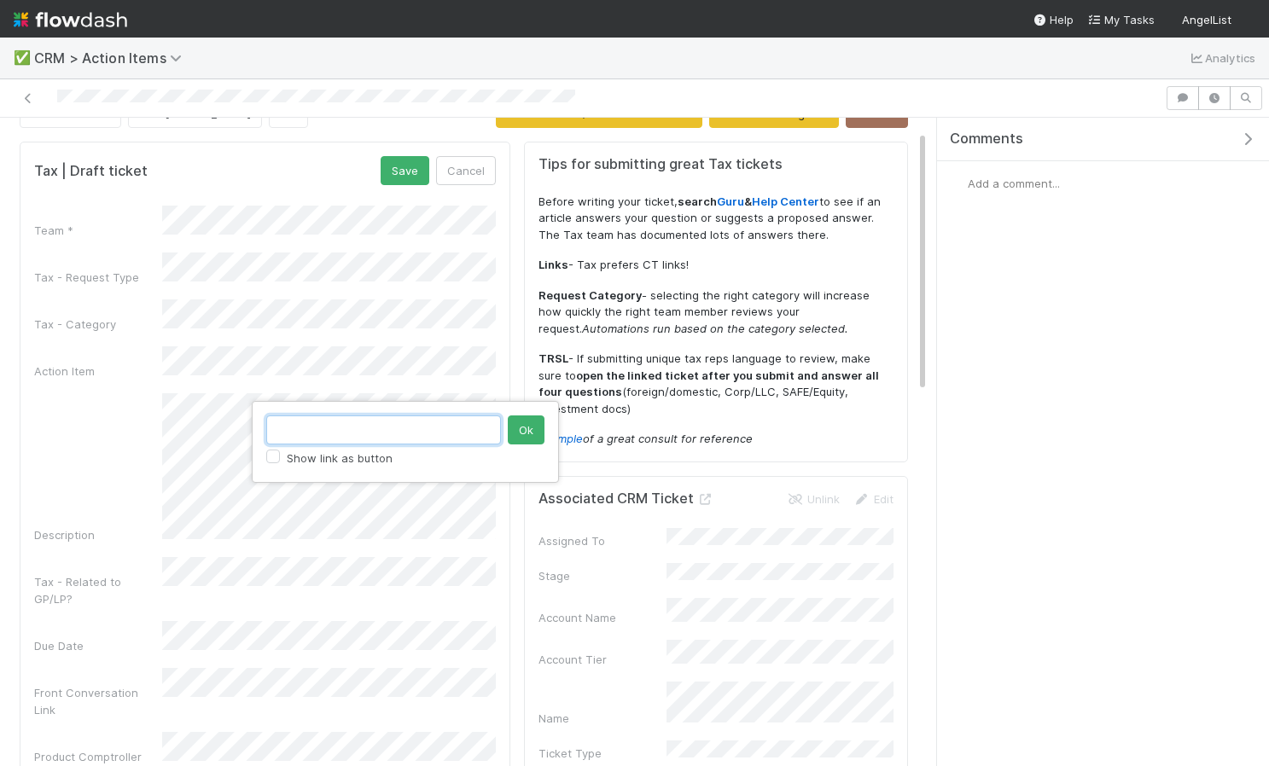
paste input "[URL][DOMAIN_NAME]"
type input "[URL][DOMAIN_NAME]"
click at [517, 426] on button "Ok" at bounding box center [526, 430] width 37 height 29
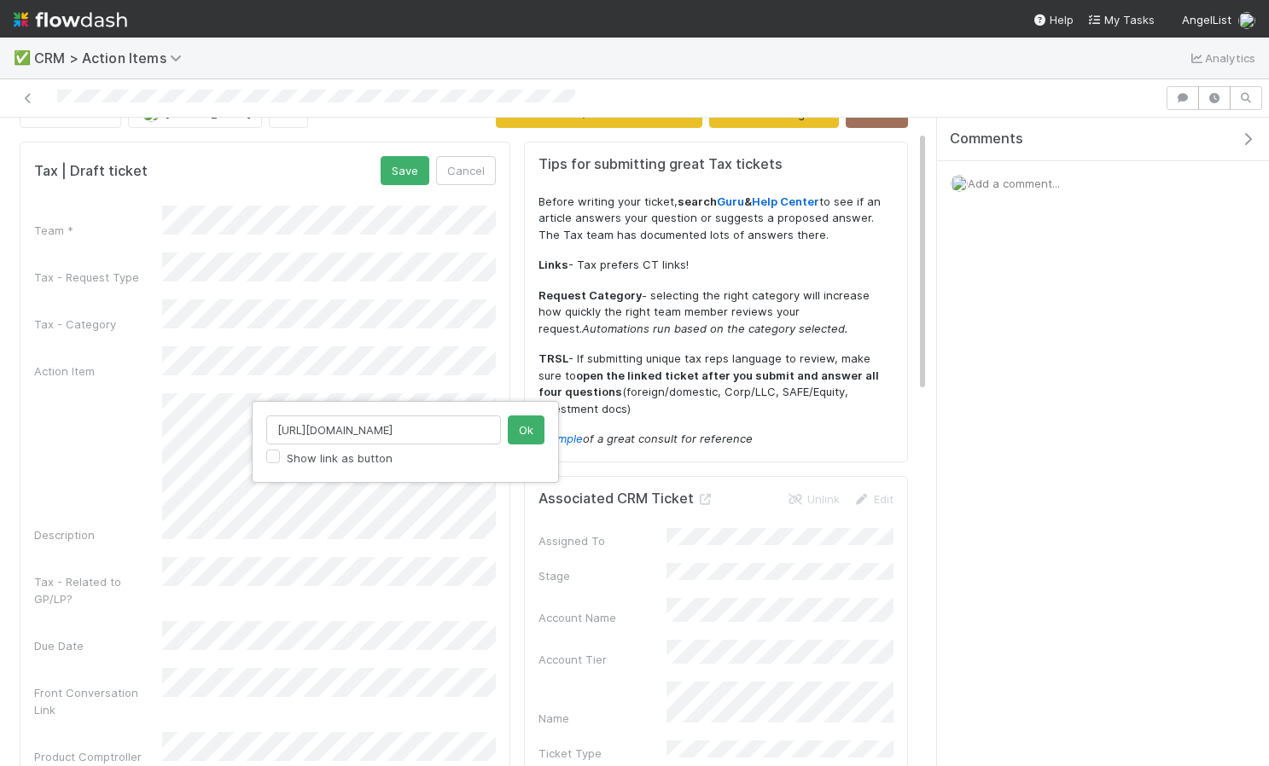
scroll to position [0, 236]
type input "[URL][DOMAIN_NAME]"
click at [527, 433] on button "Ok" at bounding box center [526, 430] width 37 height 29
click at [520, 433] on button "Ok" at bounding box center [526, 430] width 37 height 29
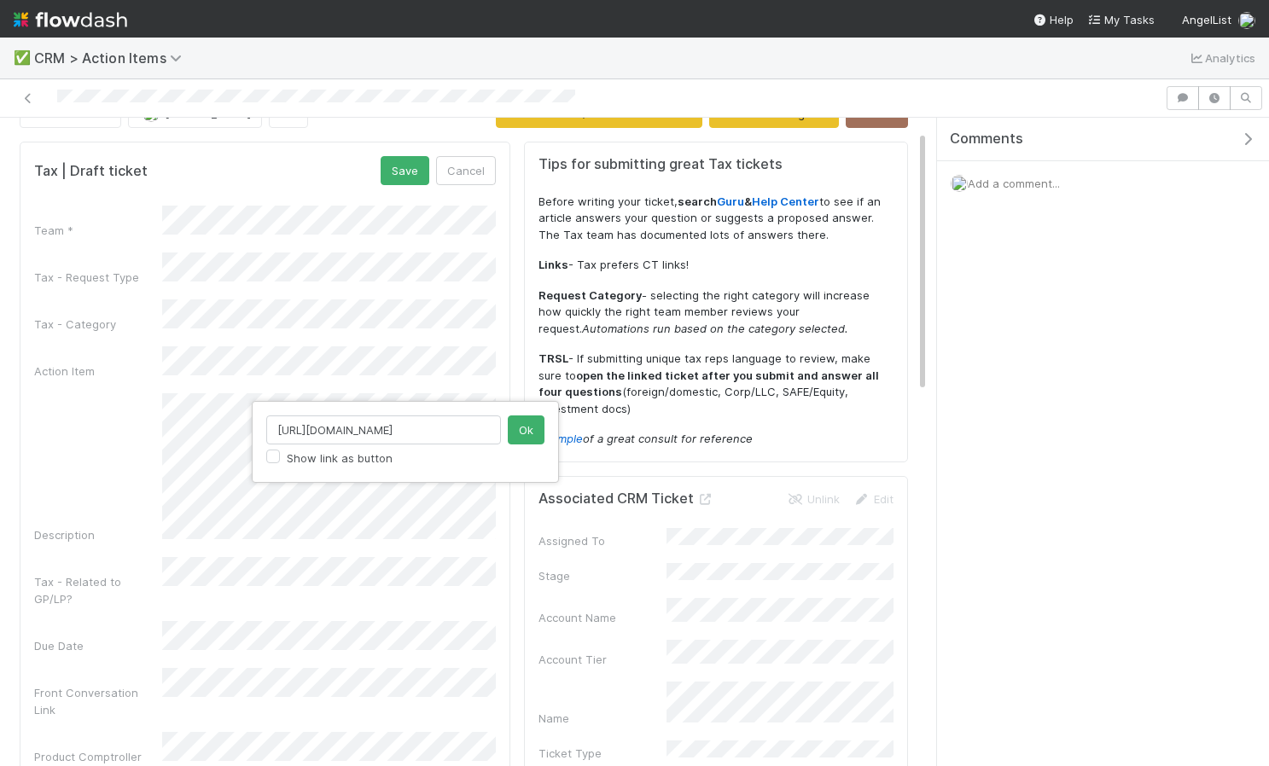
click at [312, 504] on div "[URL][DOMAIN_NAME] Show link as button Ok" at bounding box center [634, 383] width 1269 height 766
click at [537, 439] on button "Ok" at bounding box center [526, 430] width 37 height 29
click at [457, 436] on input "https://comptroller.internal.angellist.com/v/llcs/2c38ea2c34b14f8ba3c8112c81c78…" at bounding box center [383, 430] width 235 height 29
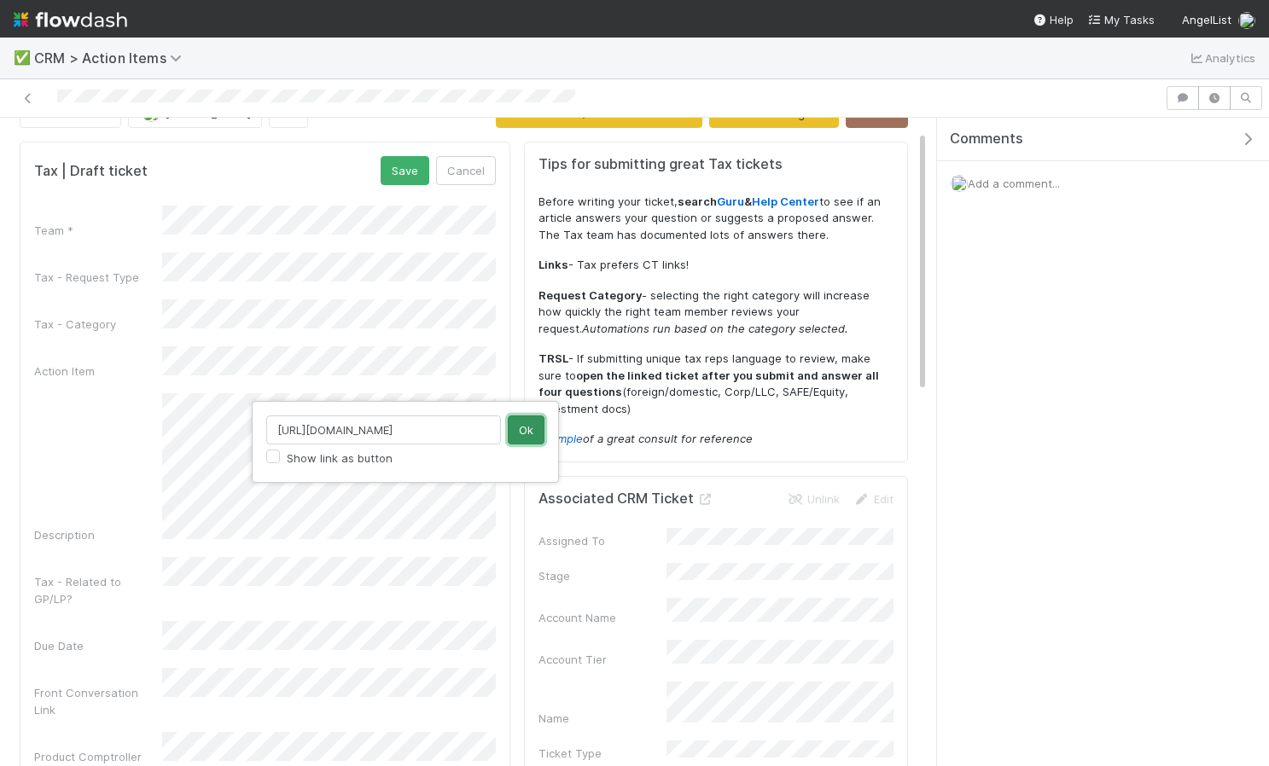
click at [516, 428] on button "Ok" at bounding box center [526, 430] width 37 height 29
click at [386, 437] on input "https://comptroller.internal.angellist.com/v/llcs/2c38ea2c34b14f8ba3c8112c81c78…" at bounding box center [383, 430] width 235 height 29
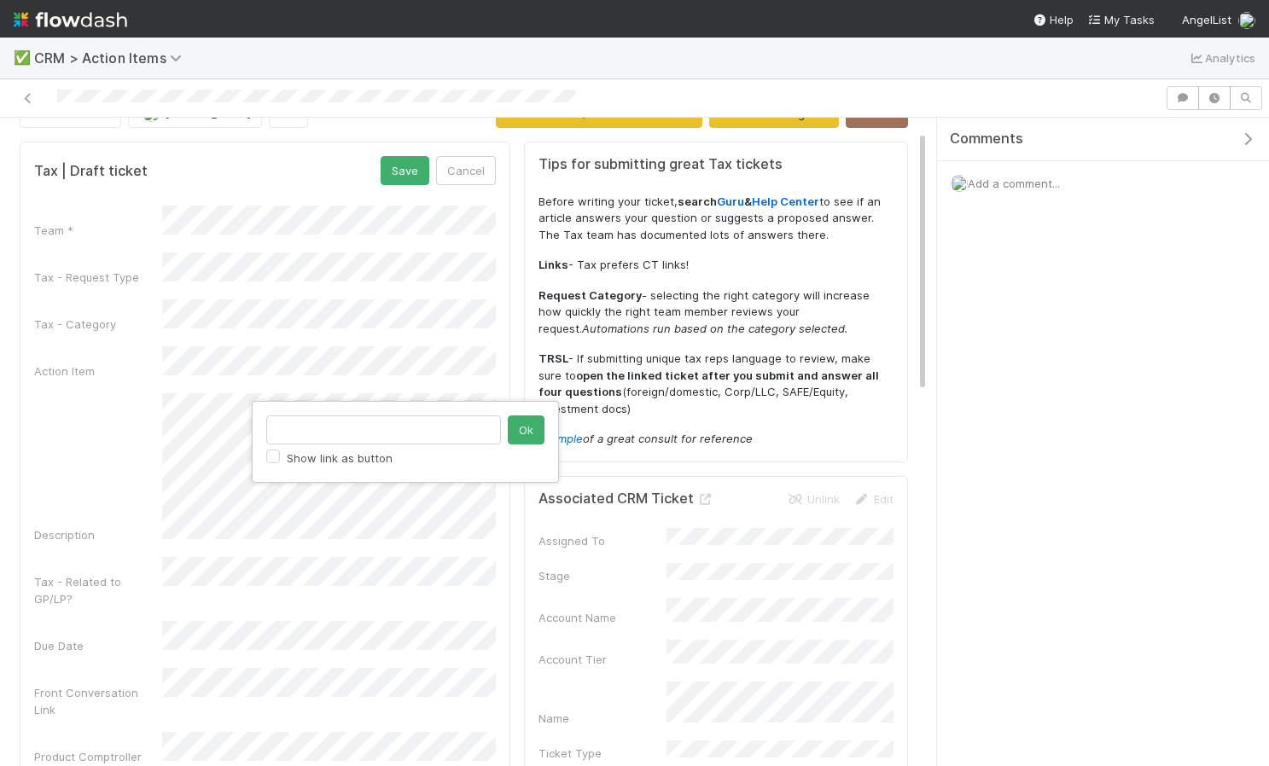
scroll to position [0, 0]
click at [533, 440] on button "Ok" at bounding box center [526, 430] width 37 height 29
type input "JA Fund I, a series of Slack Tide Ventures, LP"
click at [449, 435] on input "JA Fund I, a series of Slack Tide Ventures, LP" at bounding box center [383, 430] width 235 height 29
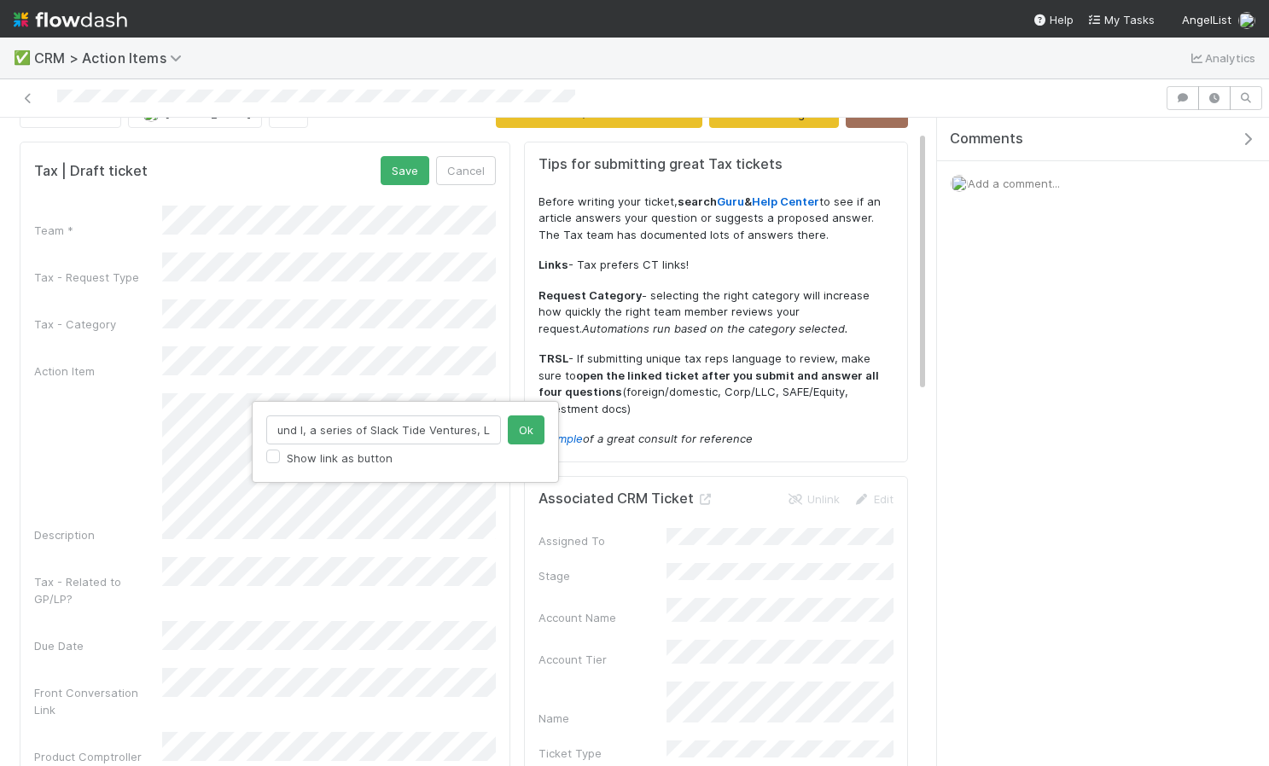
click at [449, 435] on input "JA Fund I, a series of Slack Tide Ventures, LP" at bounding box center [383, 430] width 235 height 29
paste input "https://comptroller.internal.angellist.com/v/llcs/2c38ea2c34b14f8ba3c8112c81c78…"
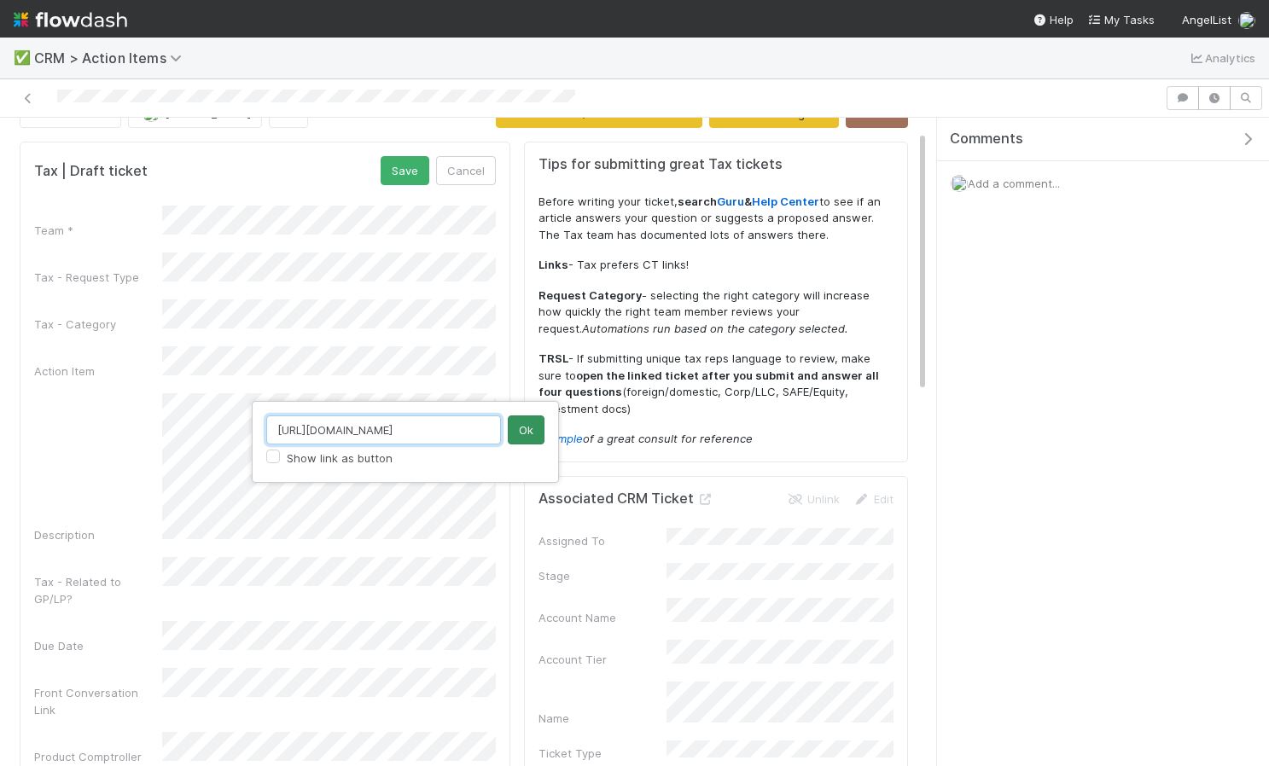
type input "https://comptroller.internal.angellist.com/v/llcs/2c38ea2c34b14f8ba3c8112c81c78…"
click at [521, 417] on button "Ok" at bounding box center [526, 430] width 37 height 29
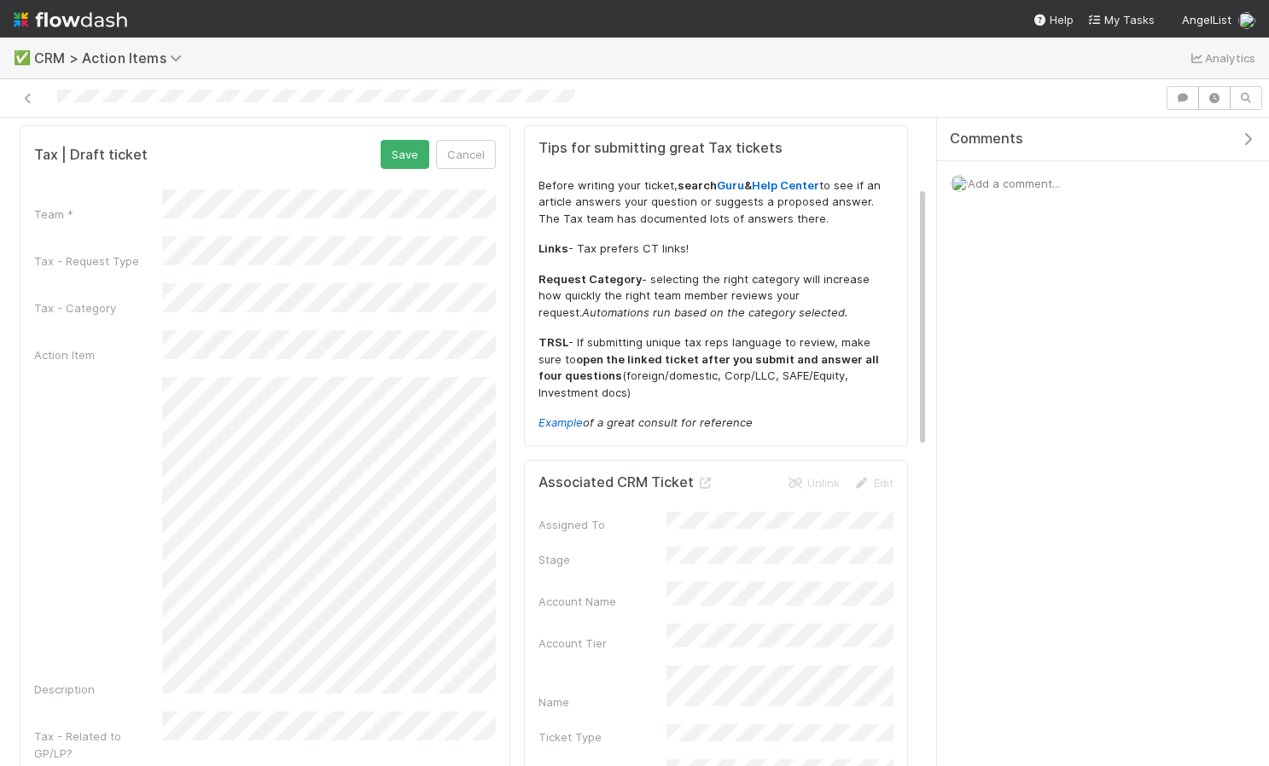
scroll to position [0, 0]
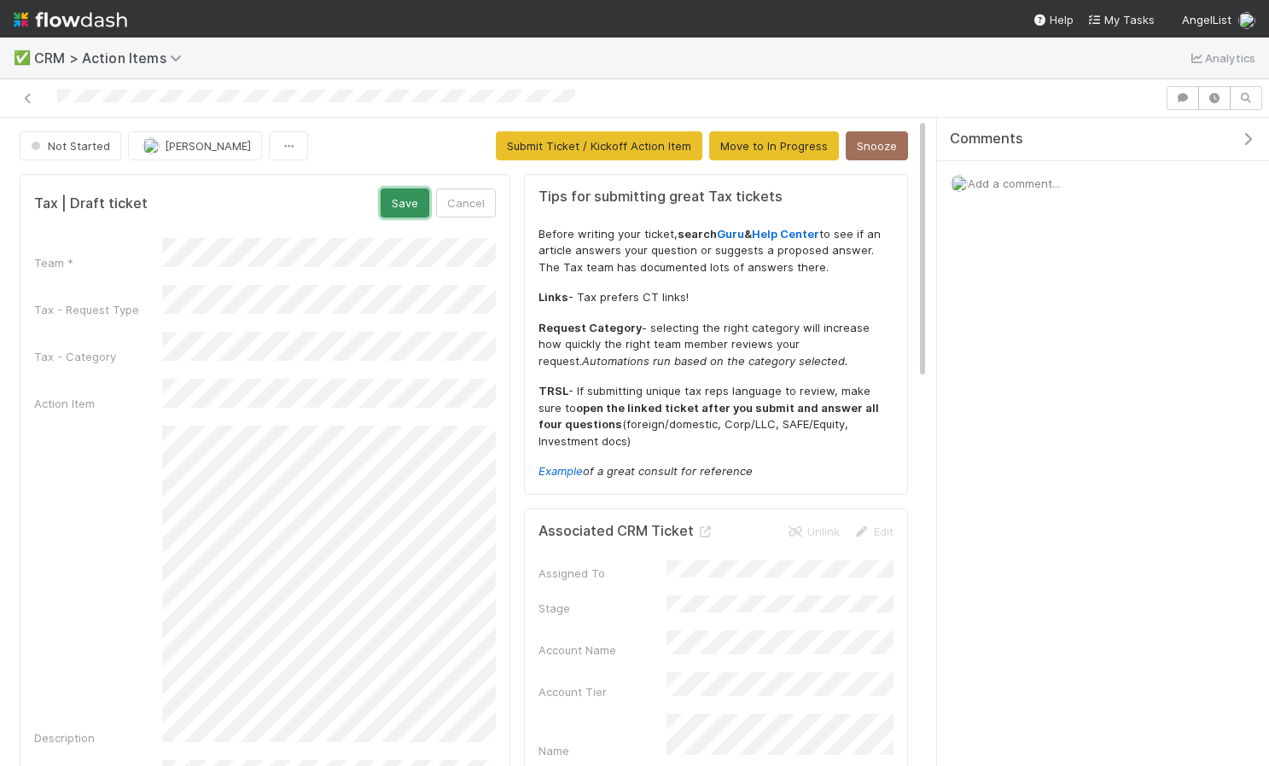
click at [403, 208] on button "Save" at bounding box center [405, 203] width 49 height 29
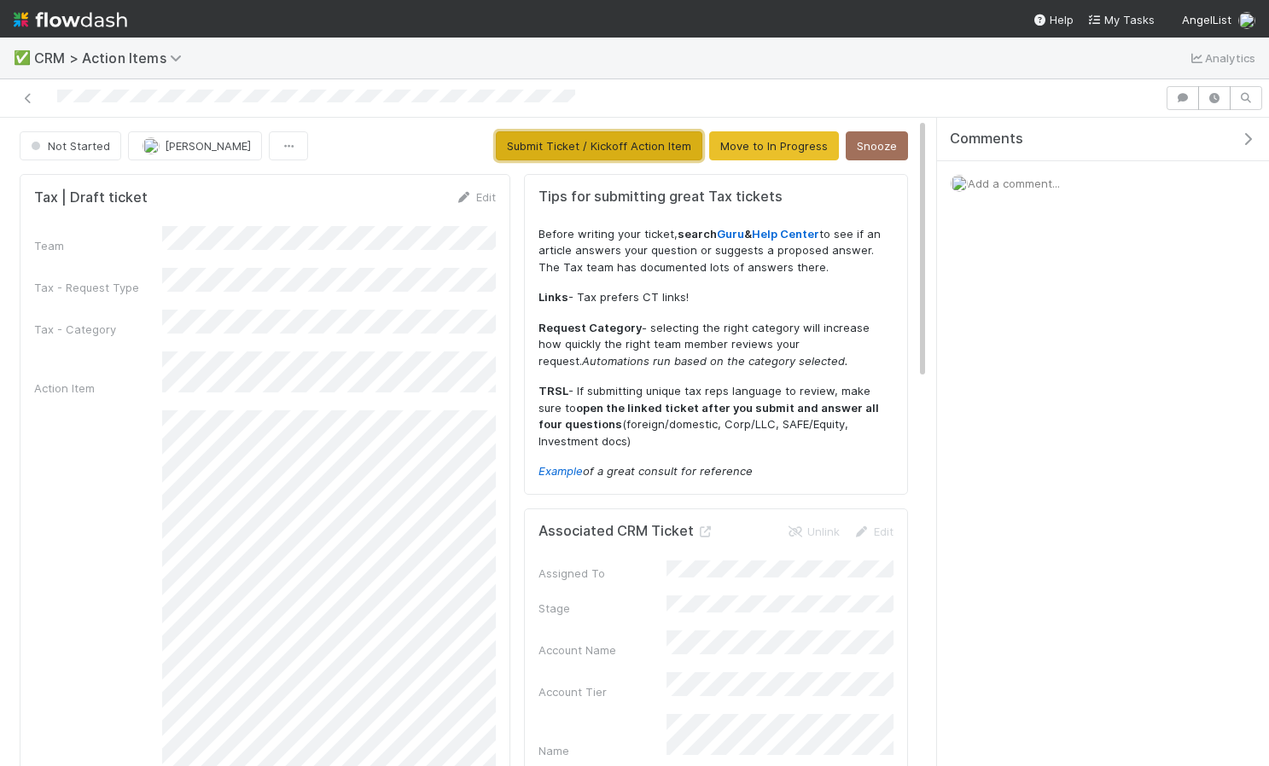
click at [570, 145] on button "Submit Ticket / Kickoff Action Item" at bounding box center [599, 145] width 207 height 29
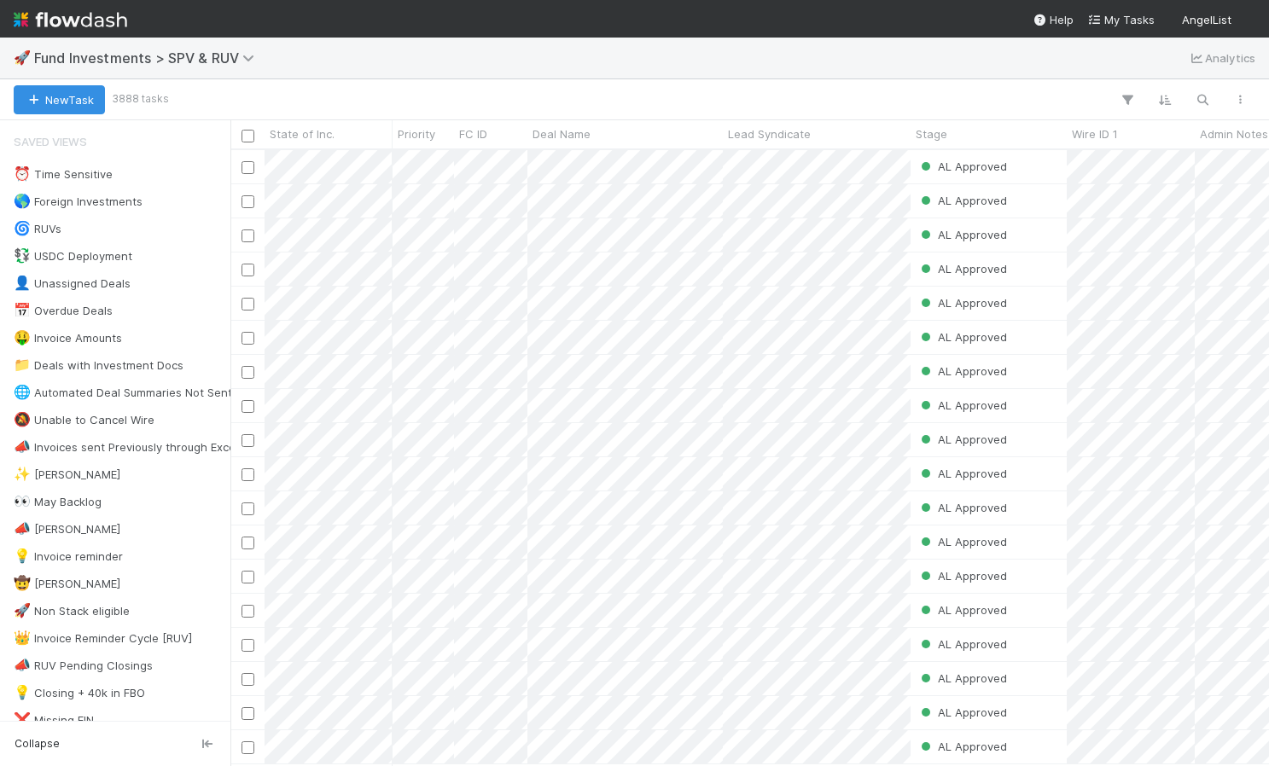
scroll to position [615, 1039]
click at [72, 15] on img at bounding box center [71, 19] width 114 height 29
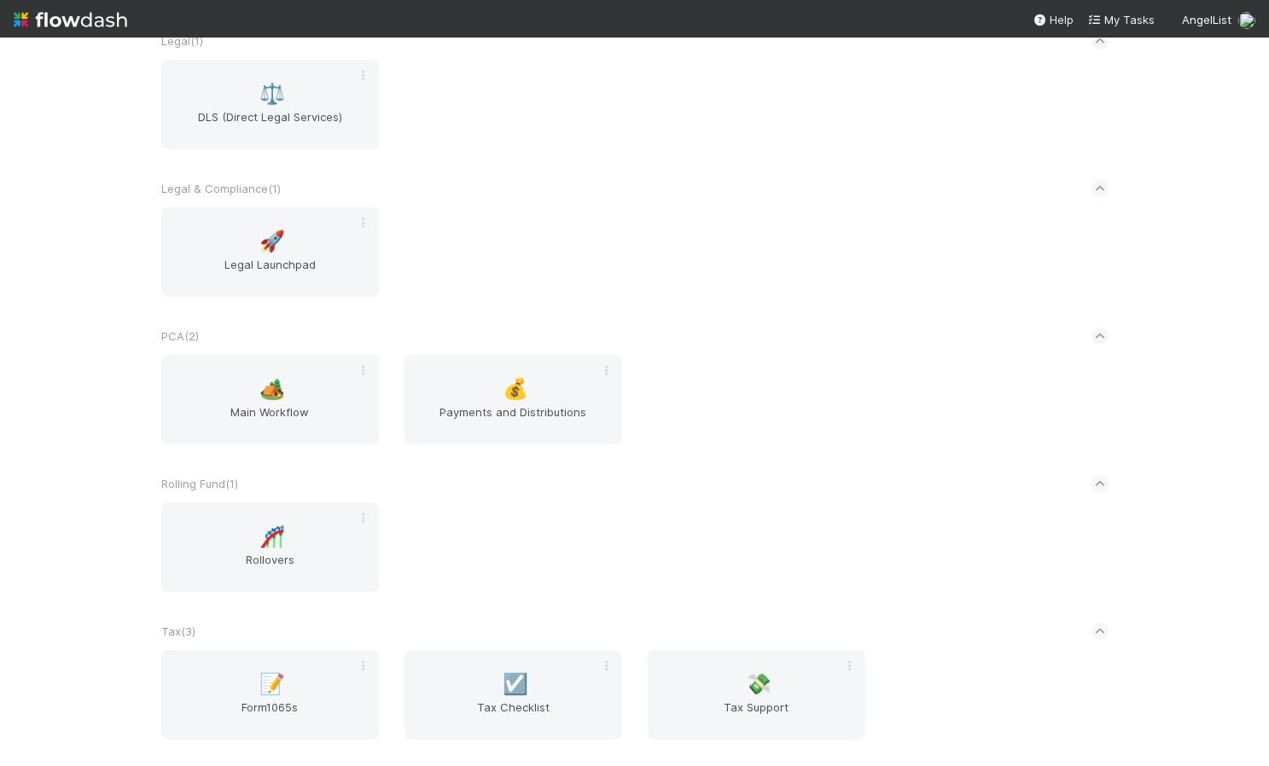
scroll to position [1605, 0]
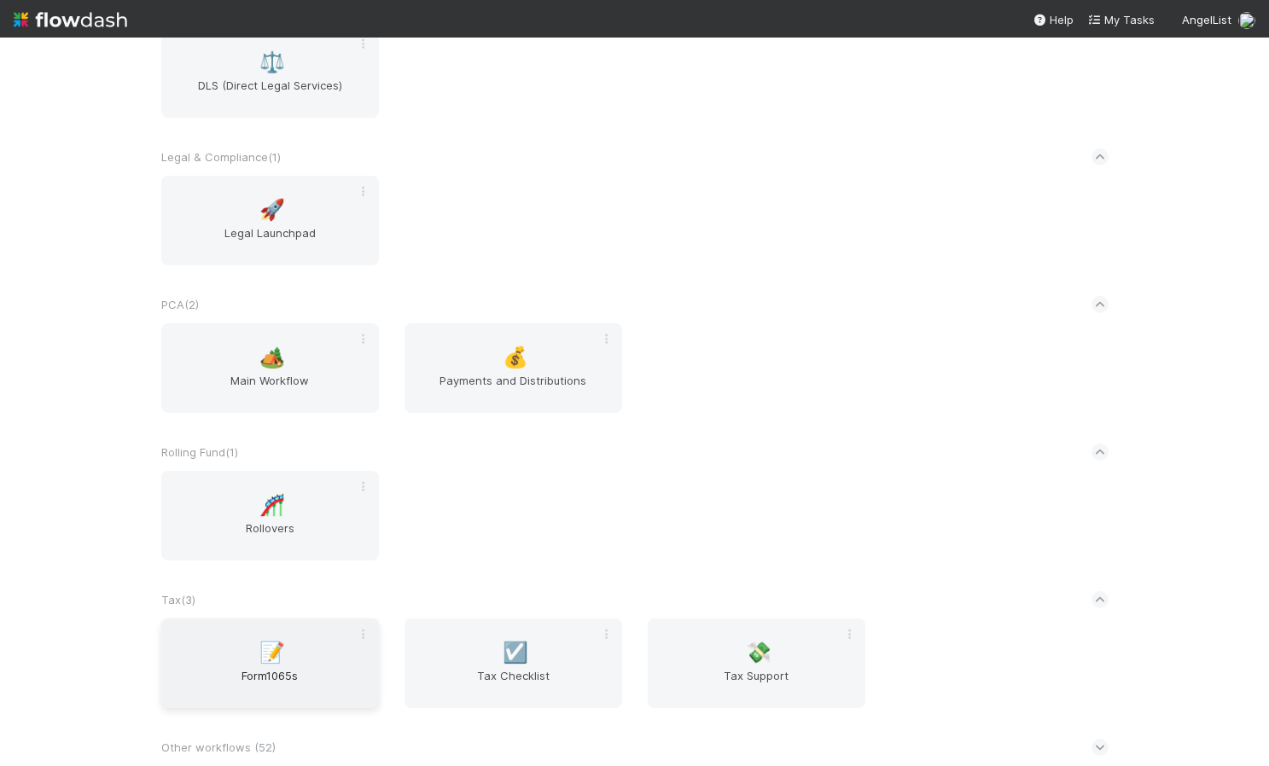
click at [267, 659] on span "📝" at bounding box center [272, 653] width 26 height 22
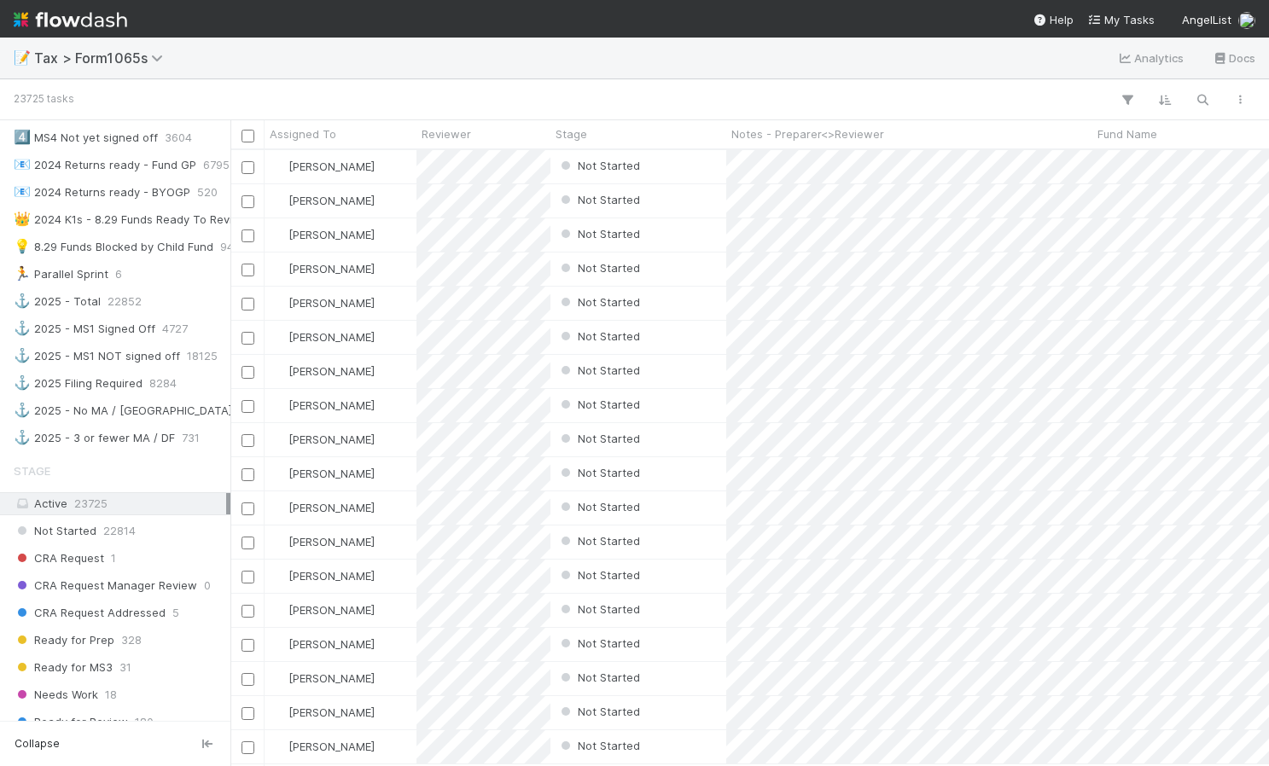
scroll to position [828, 0]
click at [96, 503] on span "23725" at bounding box center [90, 505] width 33 height 14
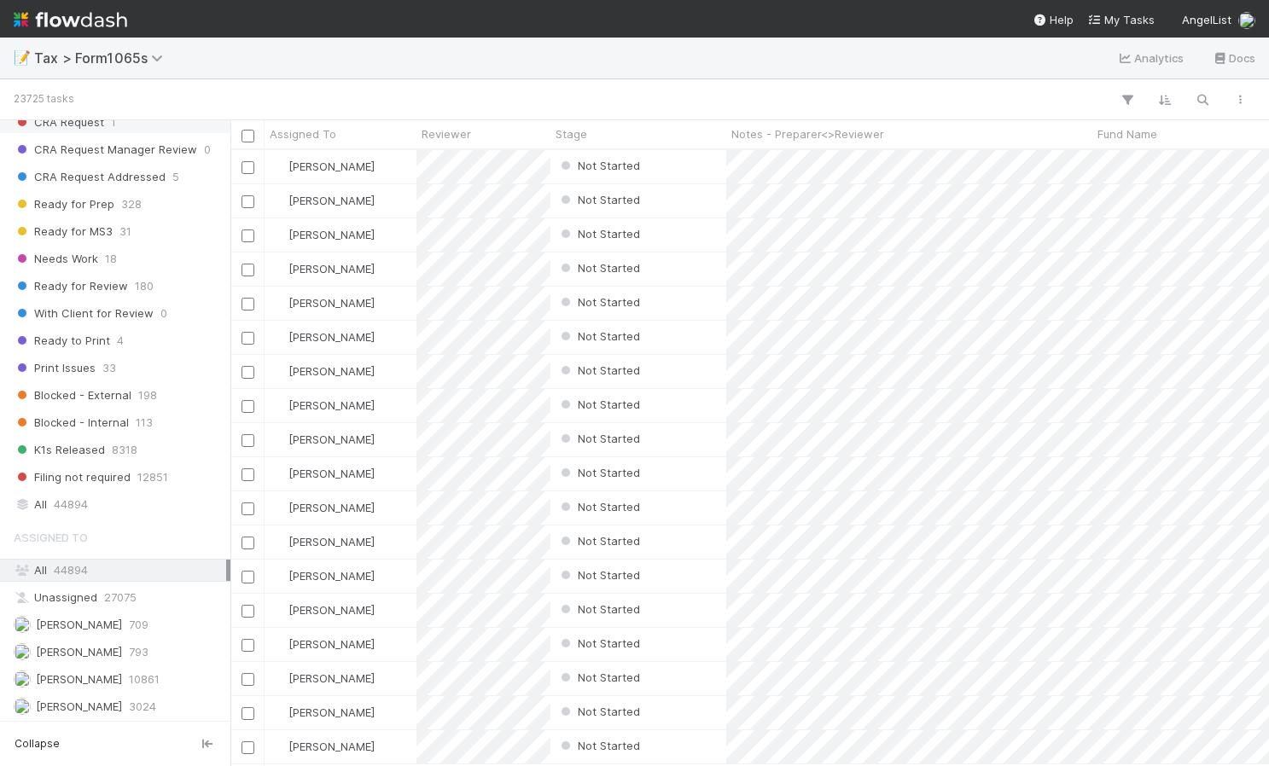
scroll to position [1294, 0]
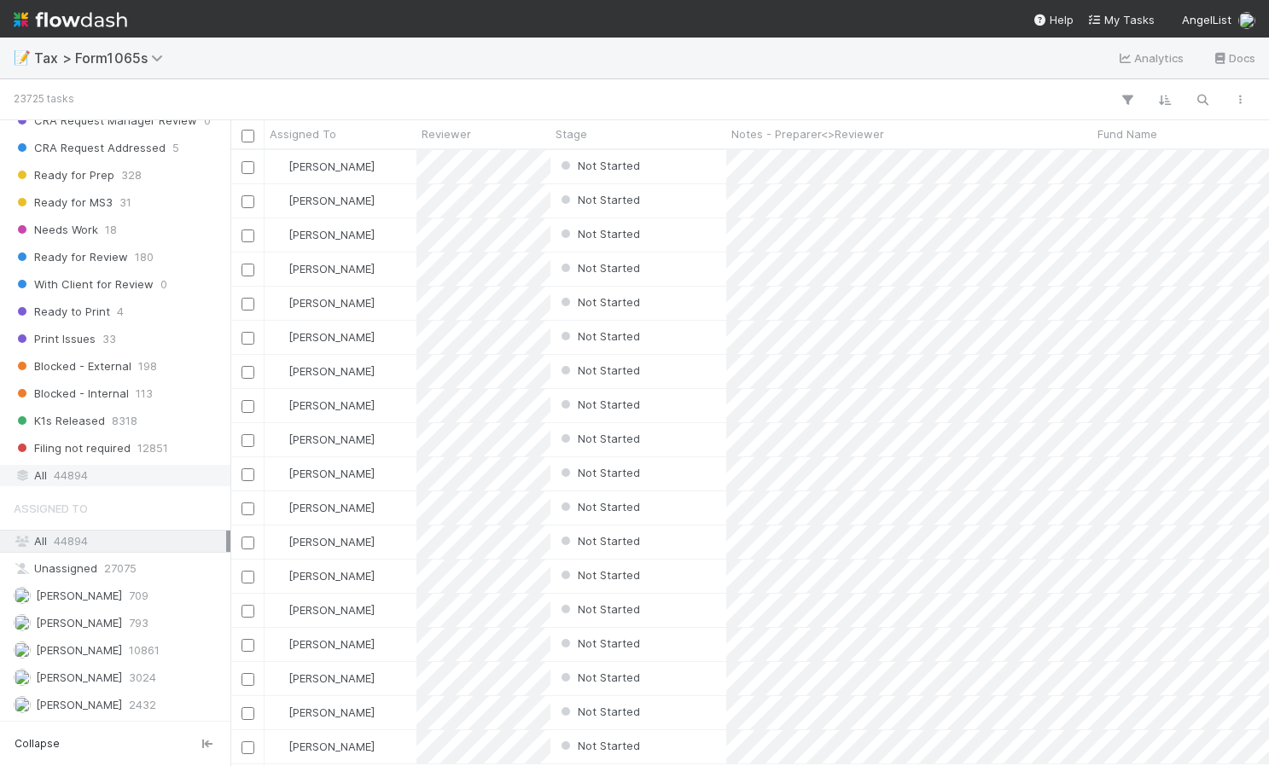
click at [84, 475] on span "44894" at bounding box center [71, 475] width 34 height 21
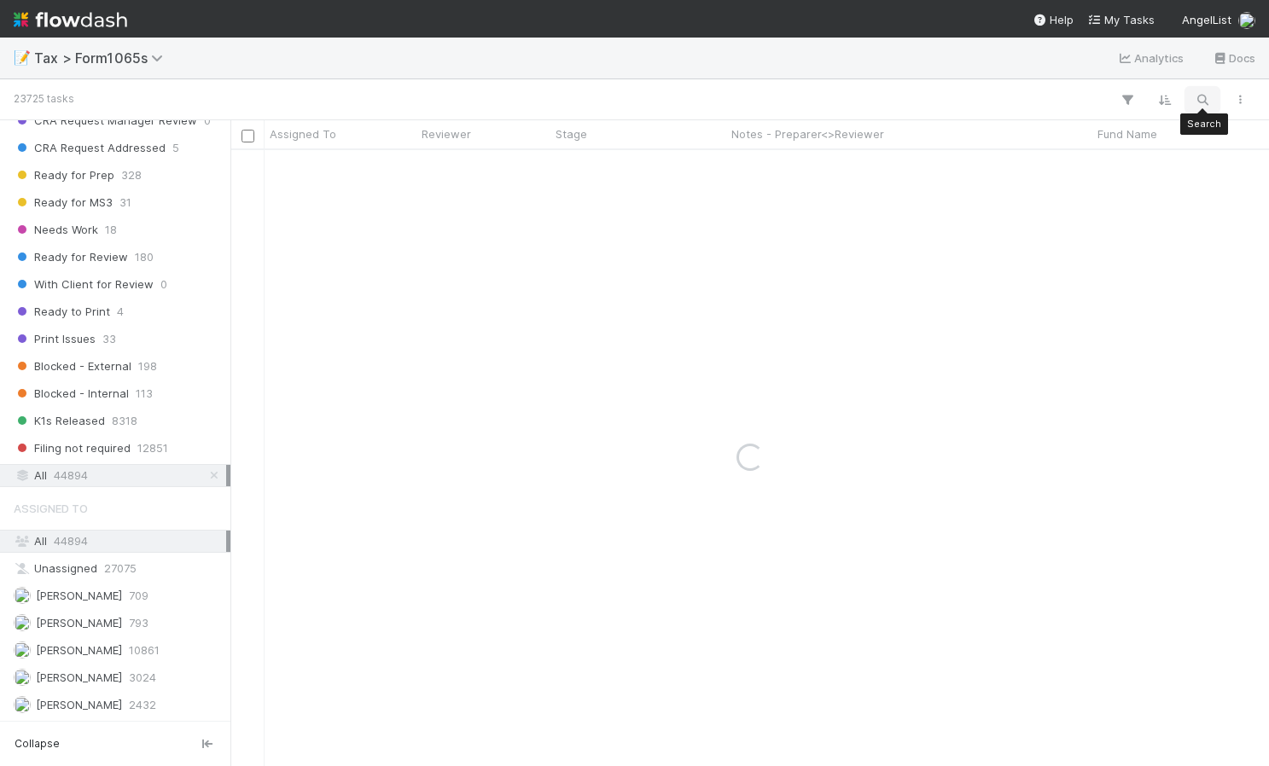
click at [1210, 99] on icon "button" at bounding box center [1202, 99] width 17 height 15
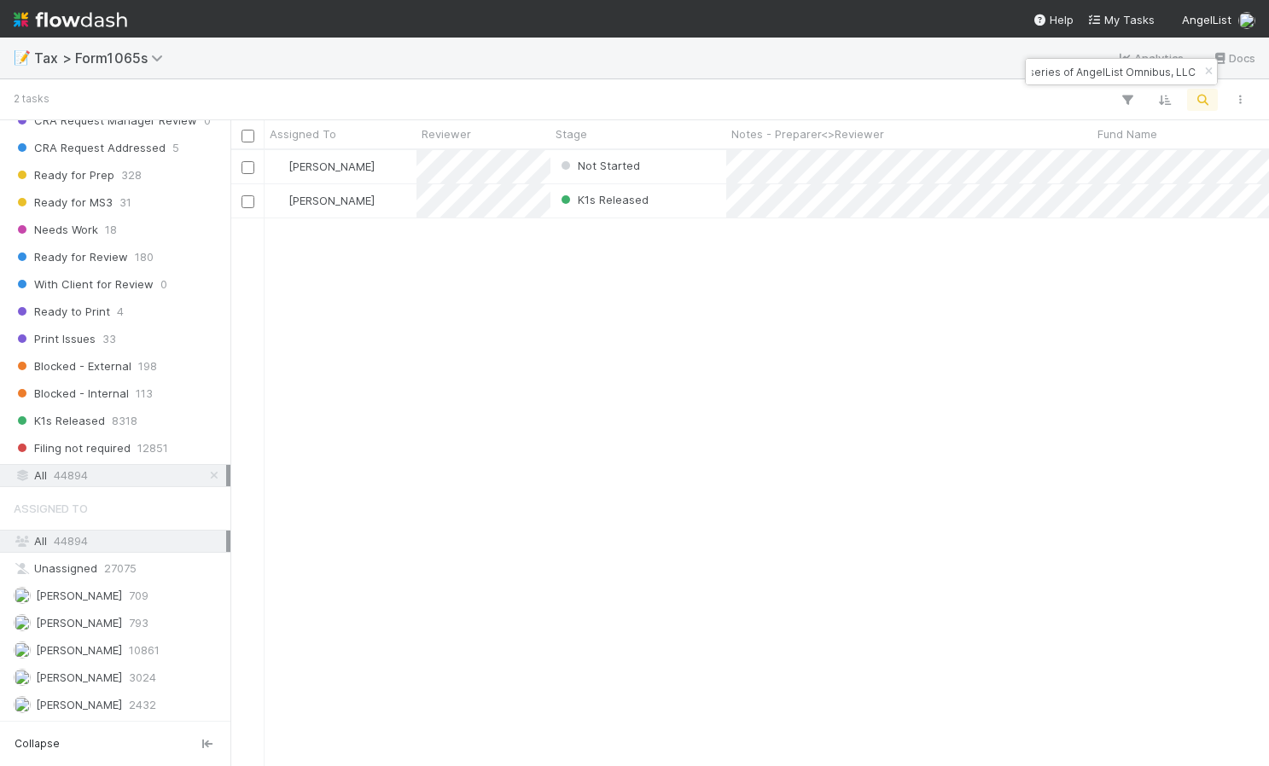
scroll to position [0, 341]
type input "AngelList-Slvsace-Fund, a series of AngelList Omnibus, LLC"
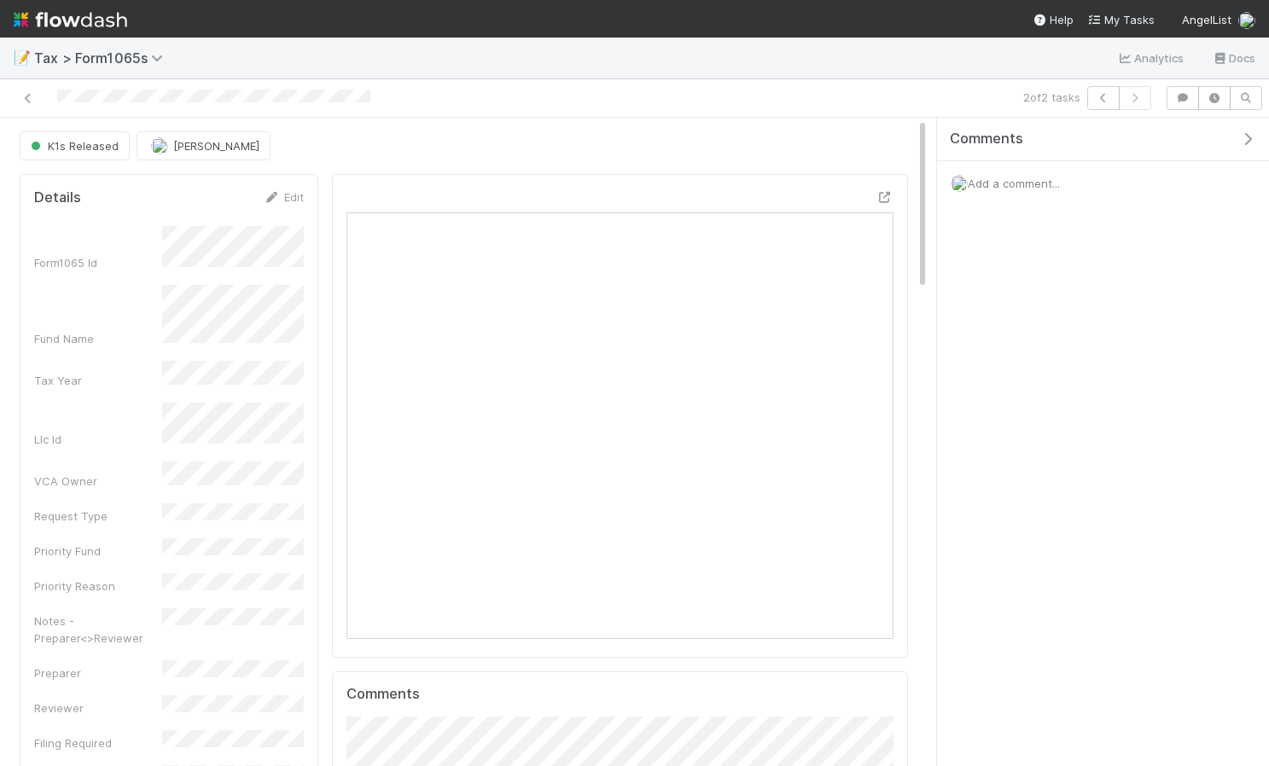
click at [879, 184] on div at bounding box center [620, 416] width 576 height 484
click at [892, 195] on icon at bounding box center [885, 197] width 17 height 11
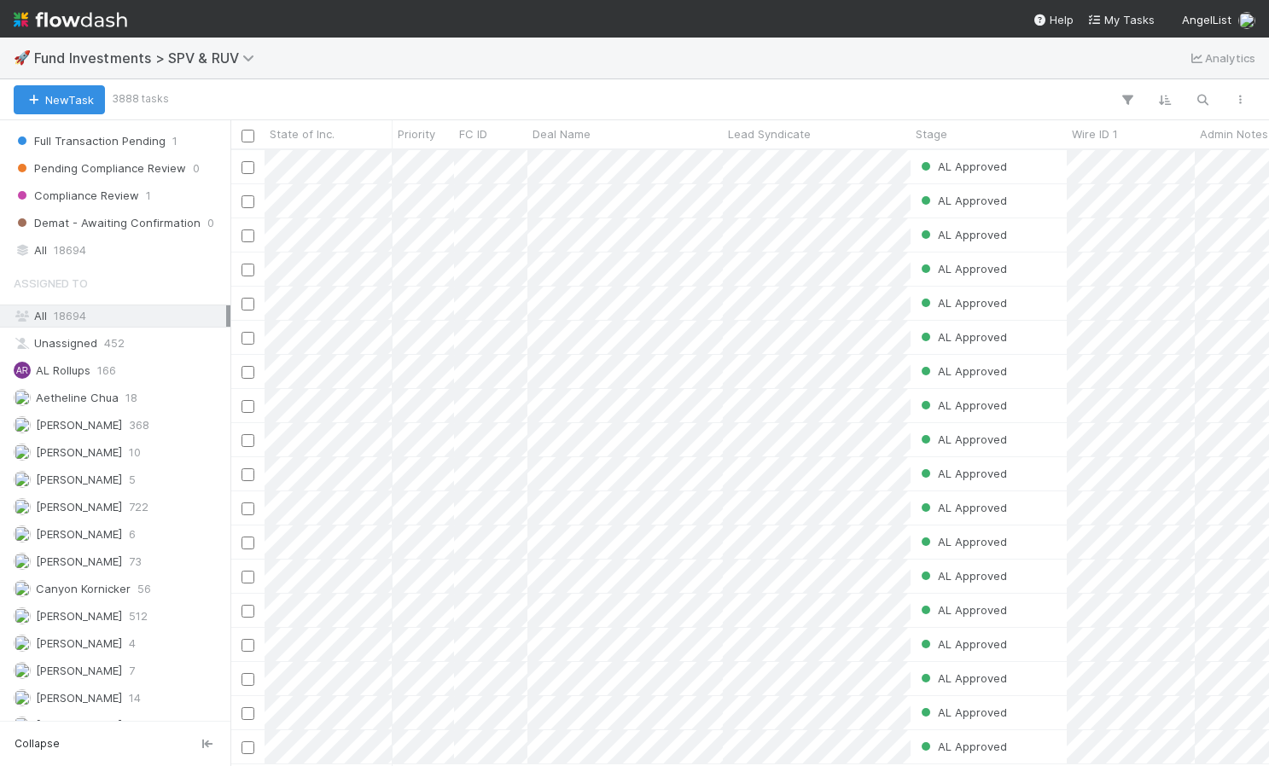
scroll to position [1388, 0]
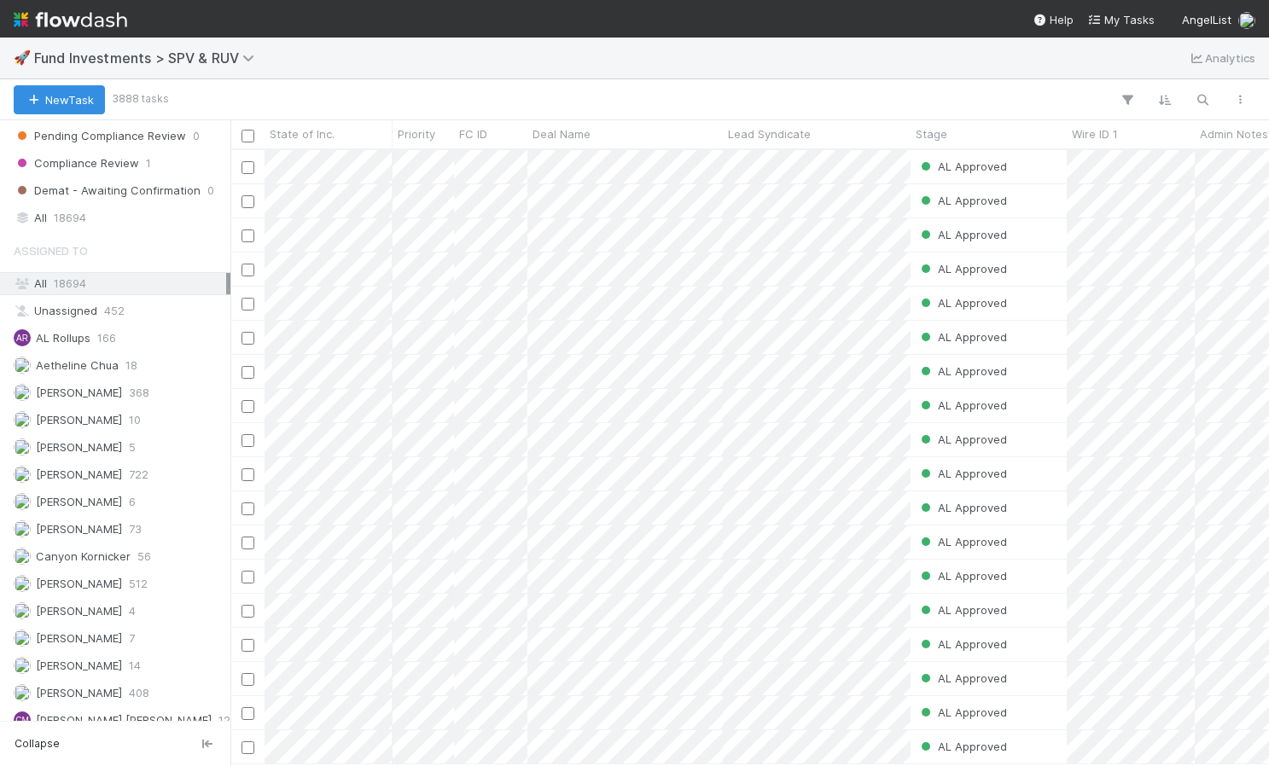
click at [69, 282] on span "18694" at bounding box center [70, 284] width 32 height 14
click at [82, 225] on span "18694" at bounding box center [70, 217] width 32 height 21
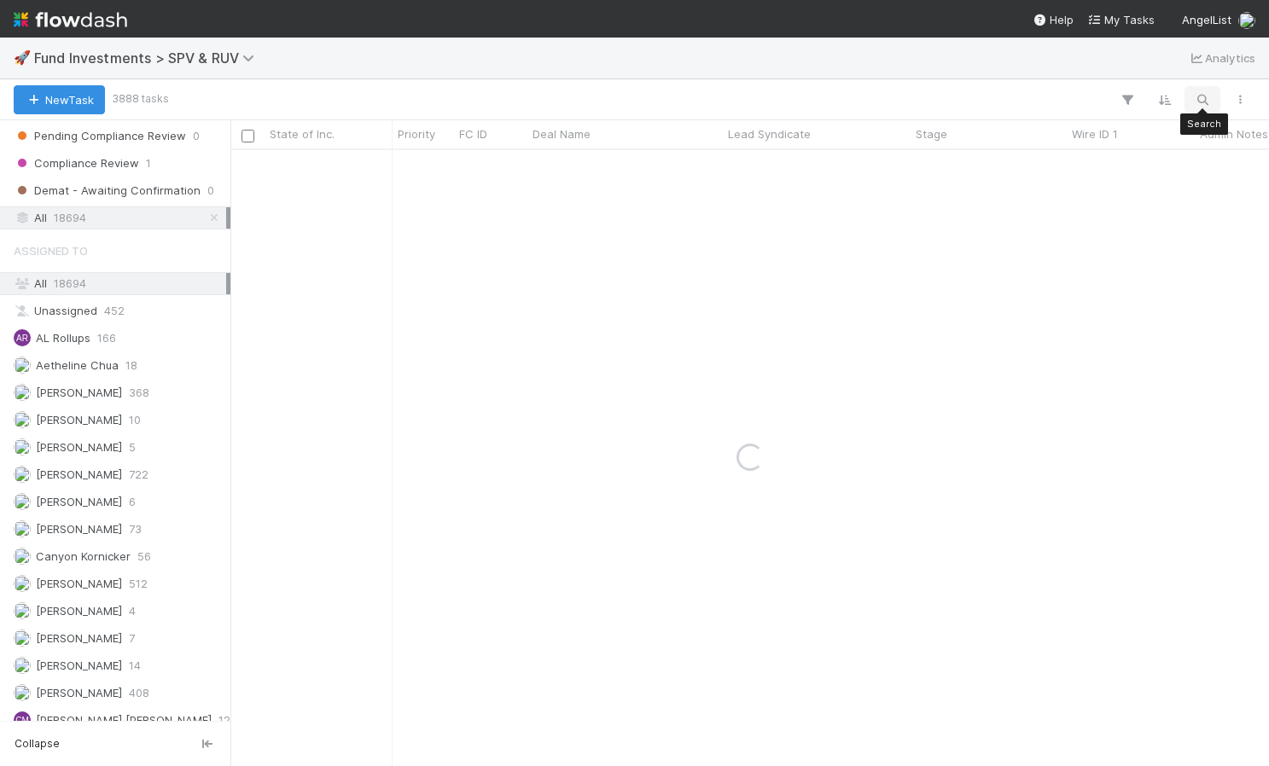
click at [1202, 98] on icon "button" at bounding box center [1202, 99] width 17 height 15
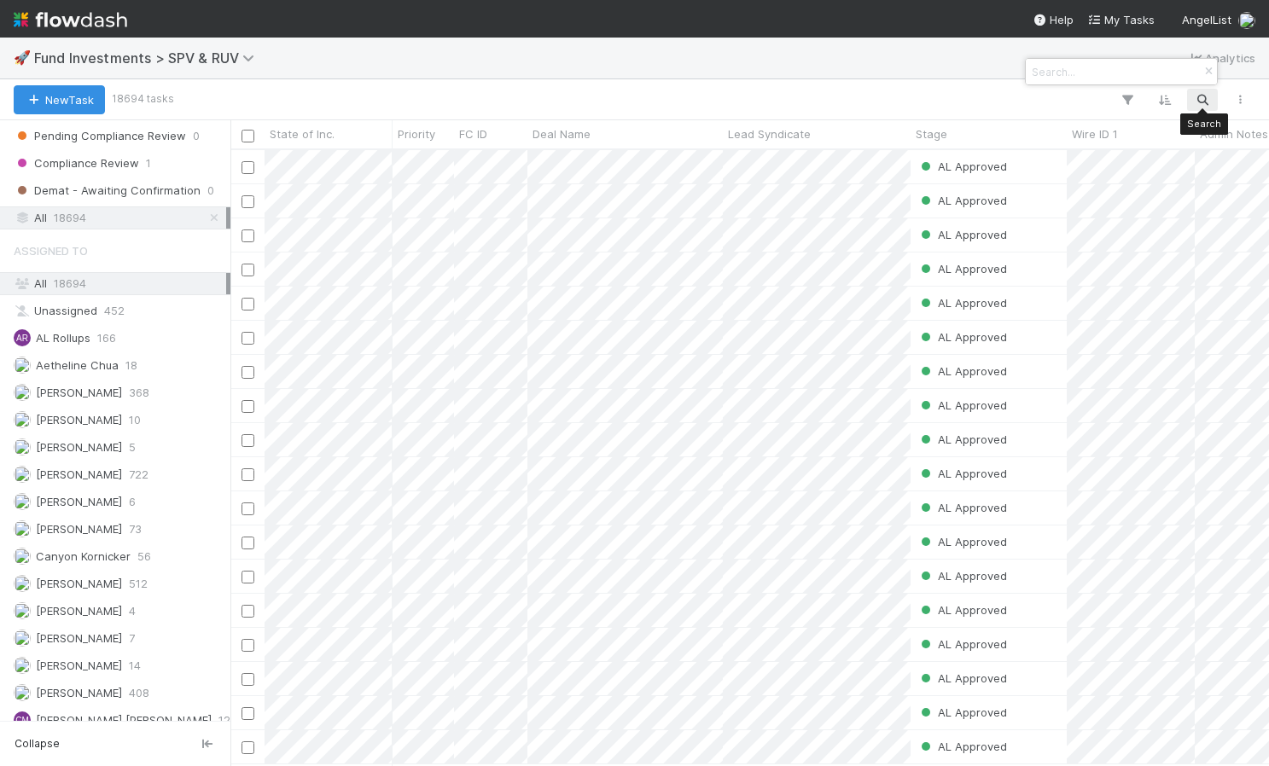
scroll to position [615, 1039]
type input "shelvspace"
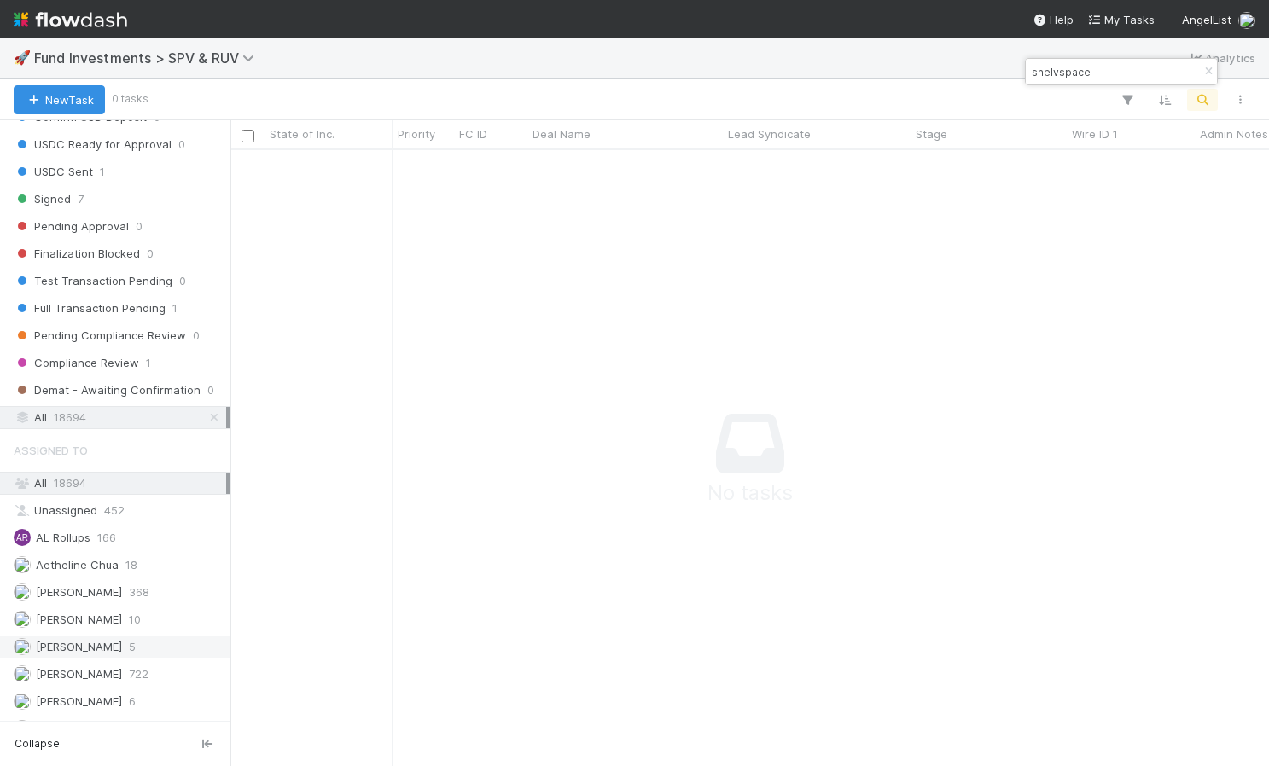
scroll to position [1139, 0]
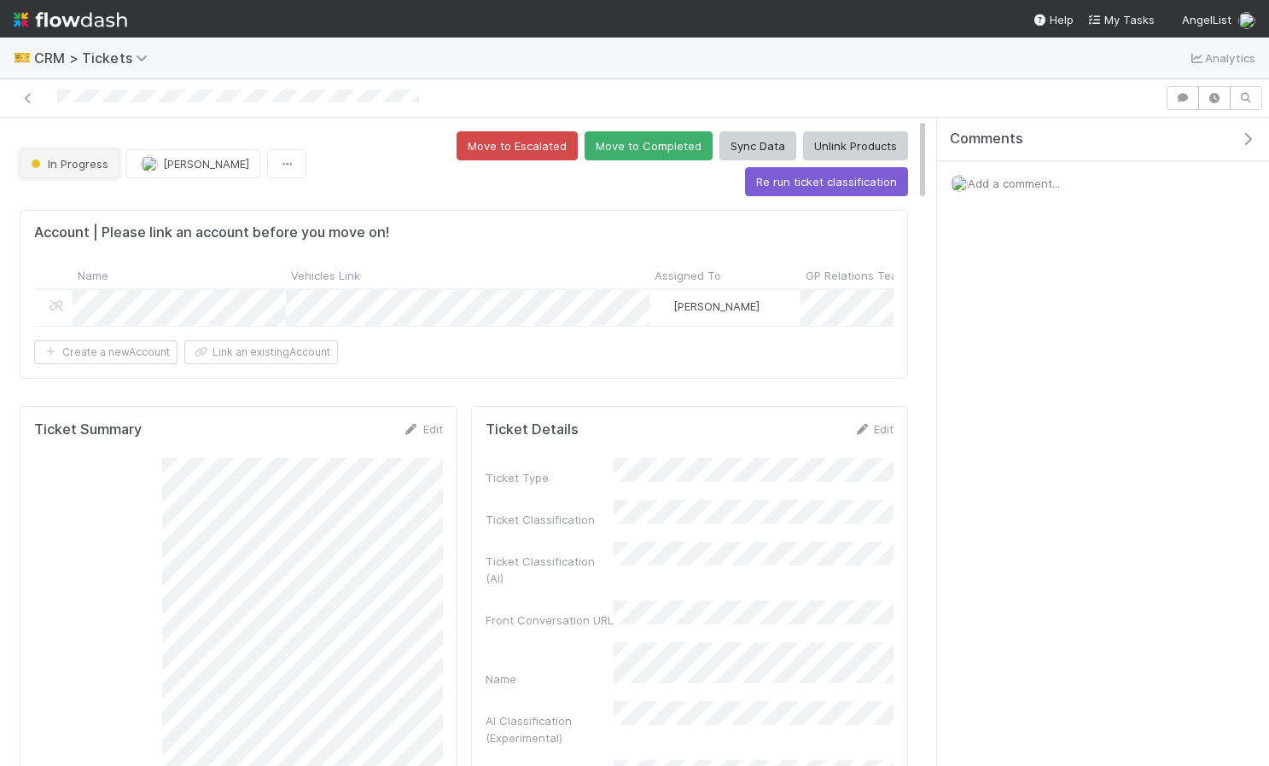
click at [85, 157] on span "In Progress" at bounding box center [67, 164] width 81 height 14
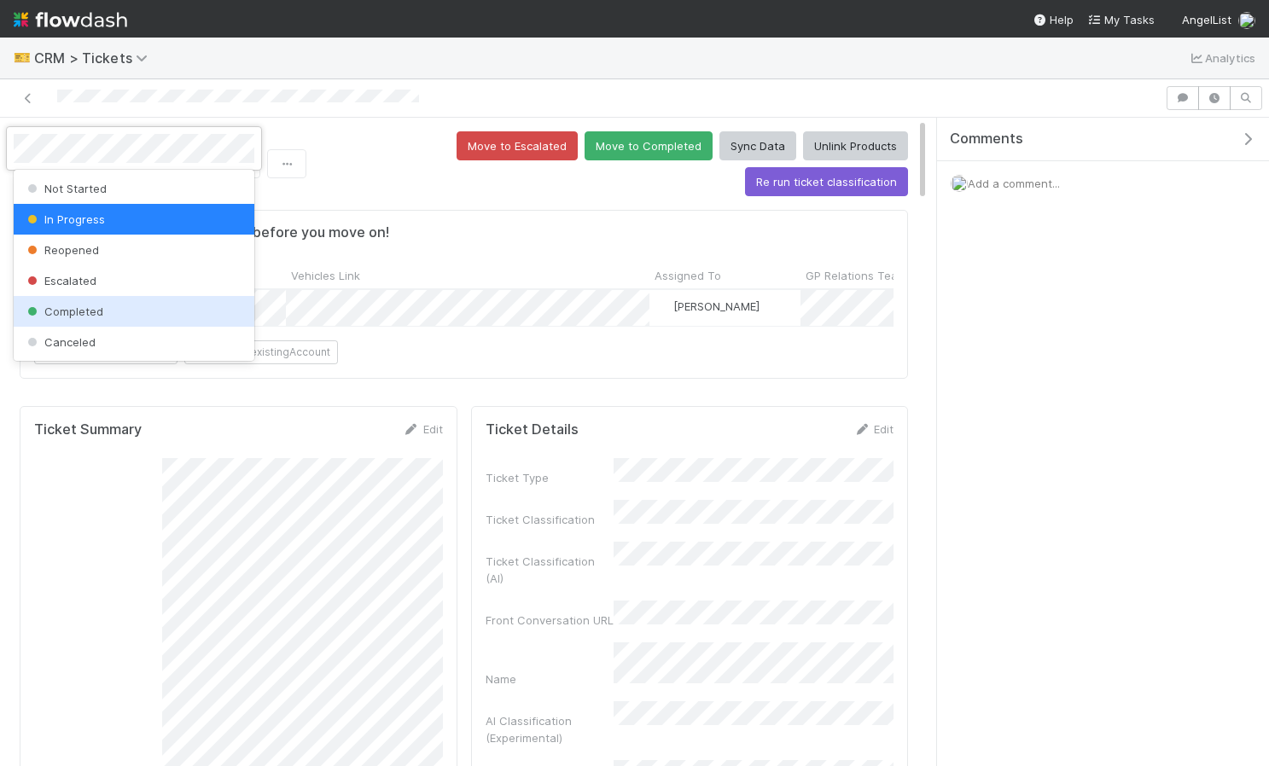
click at [74, 300] on div "Completed" at bounding box center [134, 311] width 241 height 31
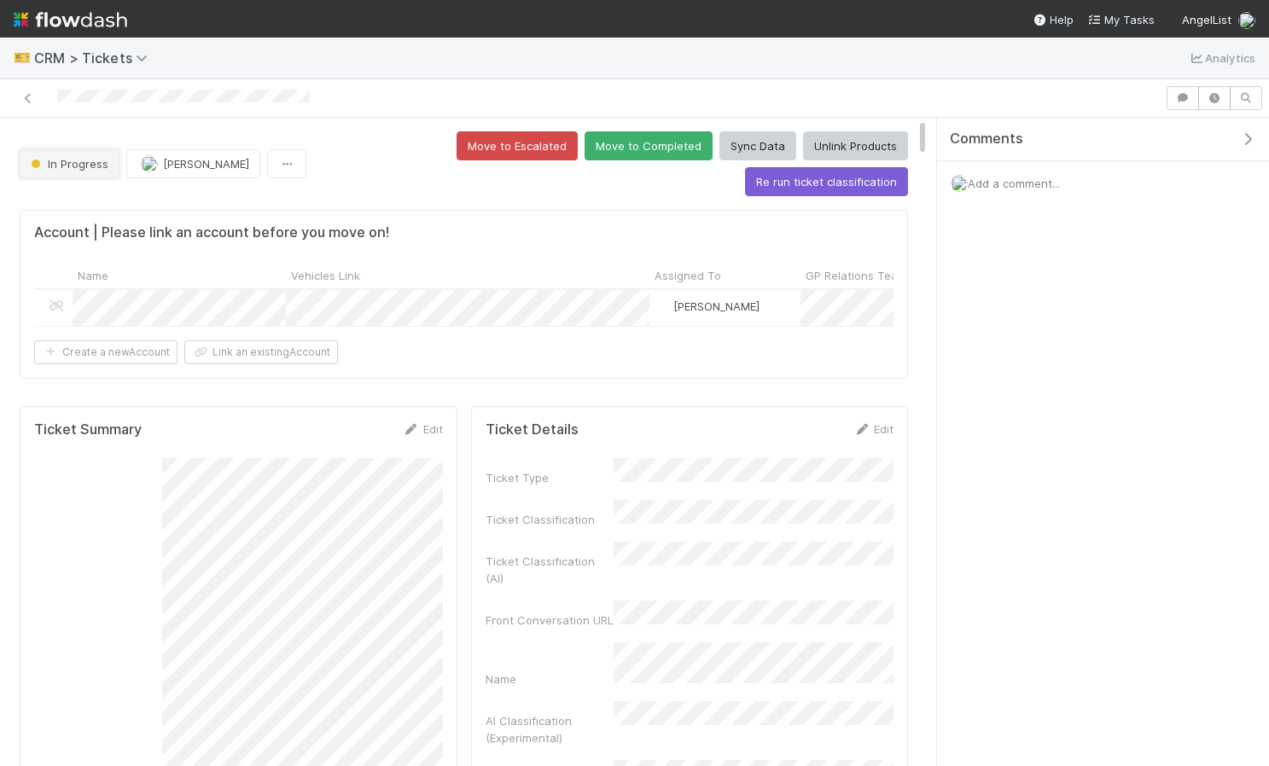
click at [69, 157] on span "In Progress" at bounding box center [67, 164] width 81 height 14
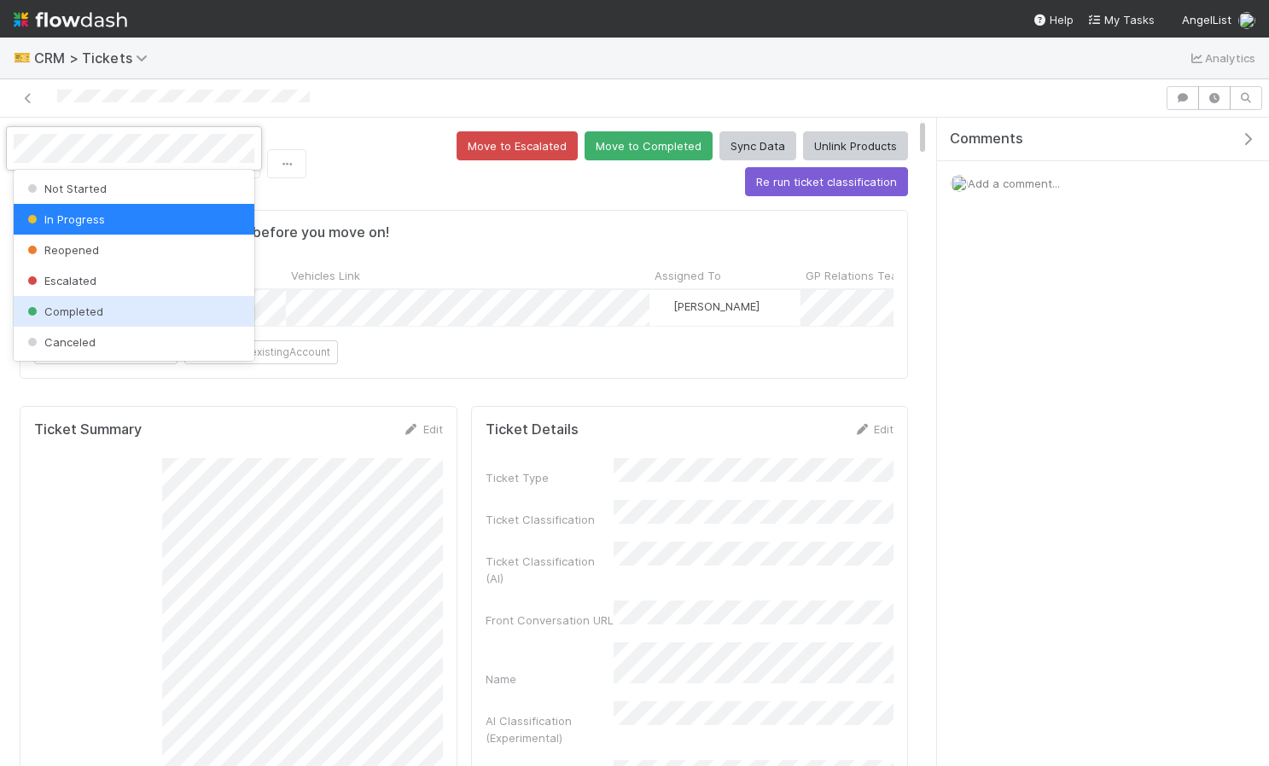
click at [84, 318] on span "Completed" at bounding box center [63, 312] width 79 height 14
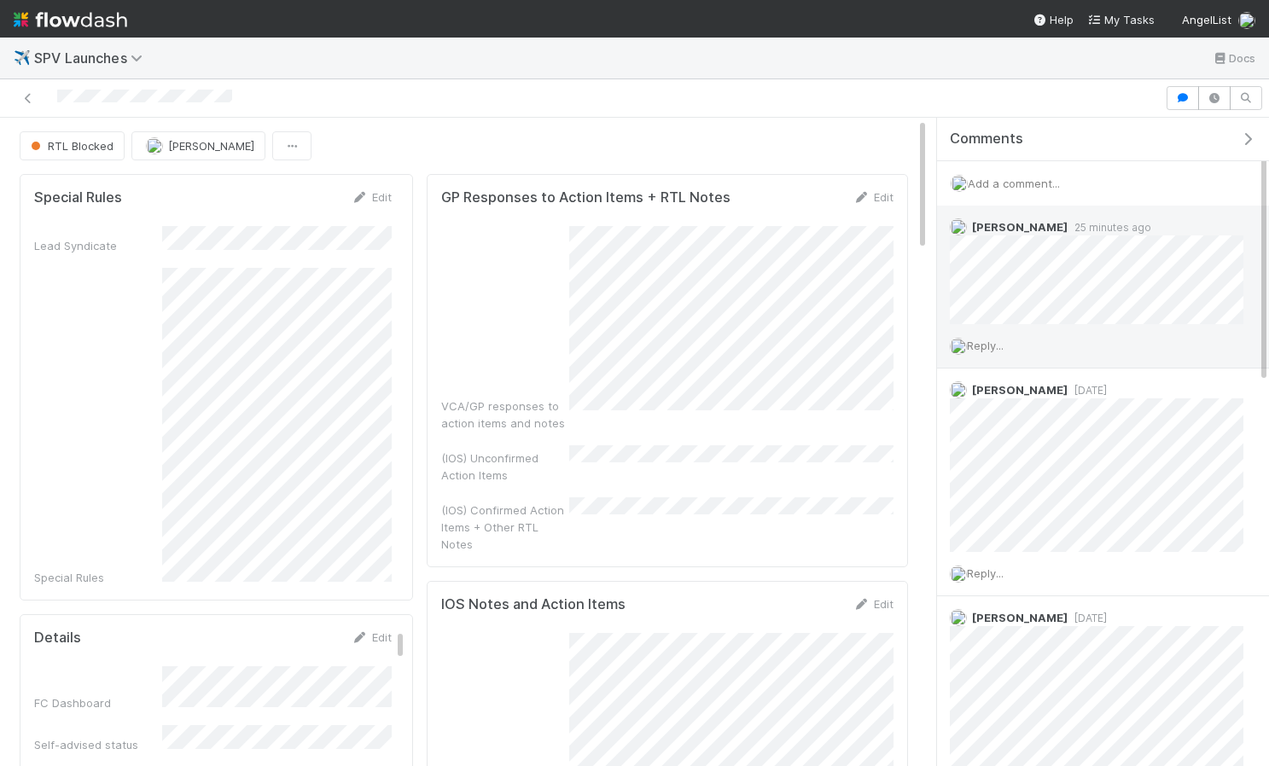
click at [997, 341] on span "Reply..." at bounding box center [985, 346] width 37 height 14
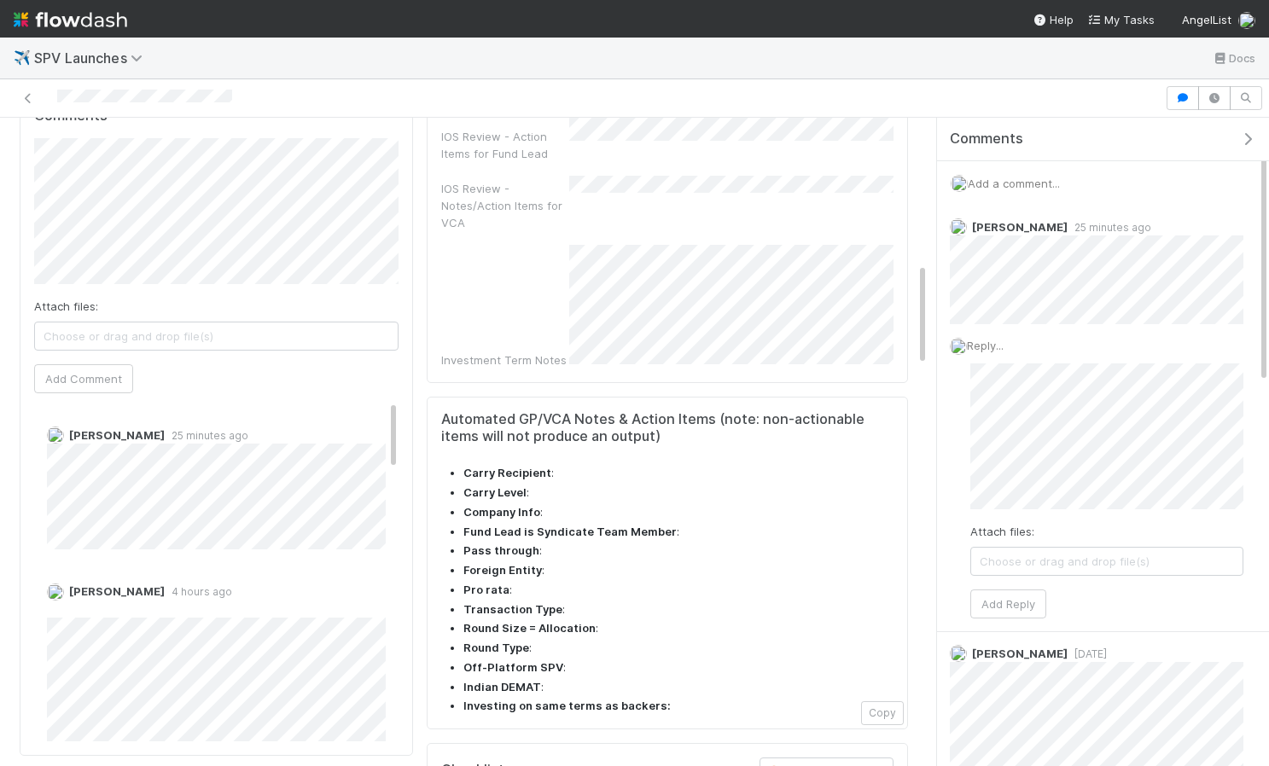
scroll to position [937, 0]
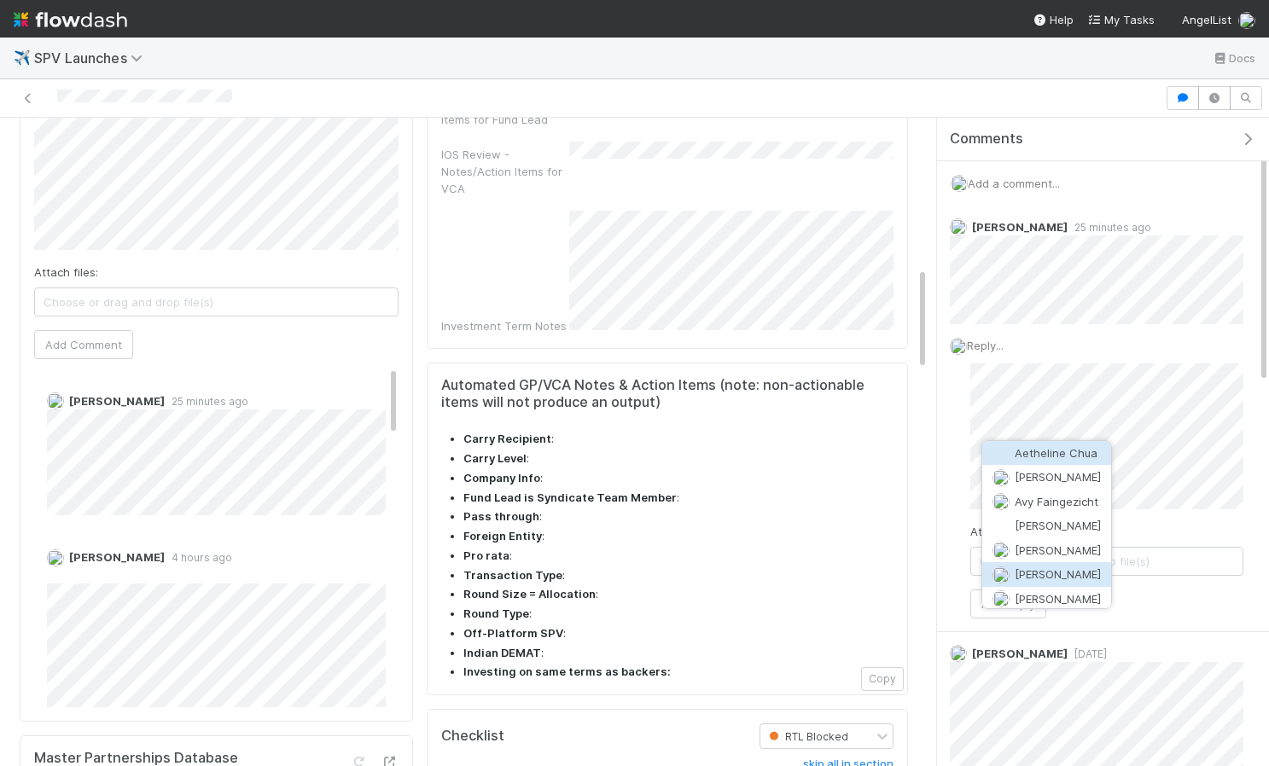
click at [1058, 568] on span "[PERSON_NAME]" at bounding box center [1058, 575] width 86 height 14
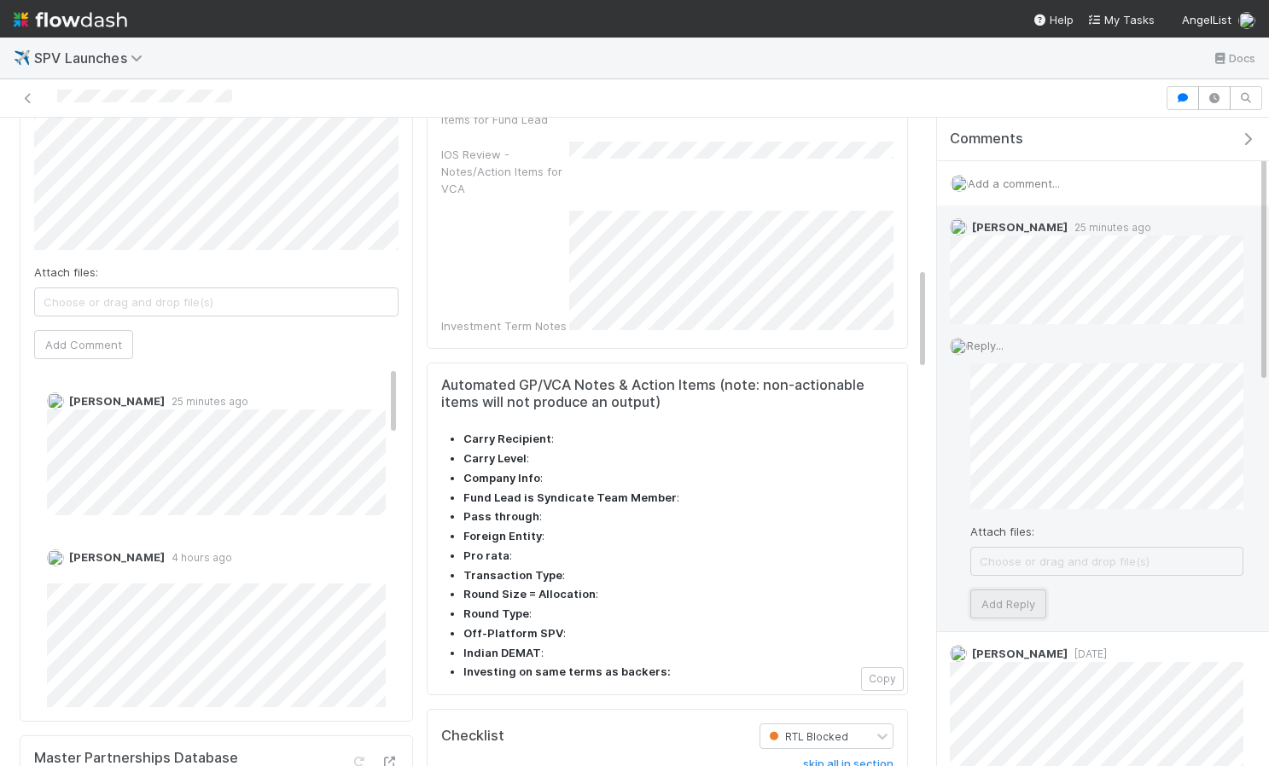
click at [1019, 597] on button "Add Reply" at bounding box center [1008, 604] width 76 height 29
